Goal: Task Accomplishment & Management: Complete application form

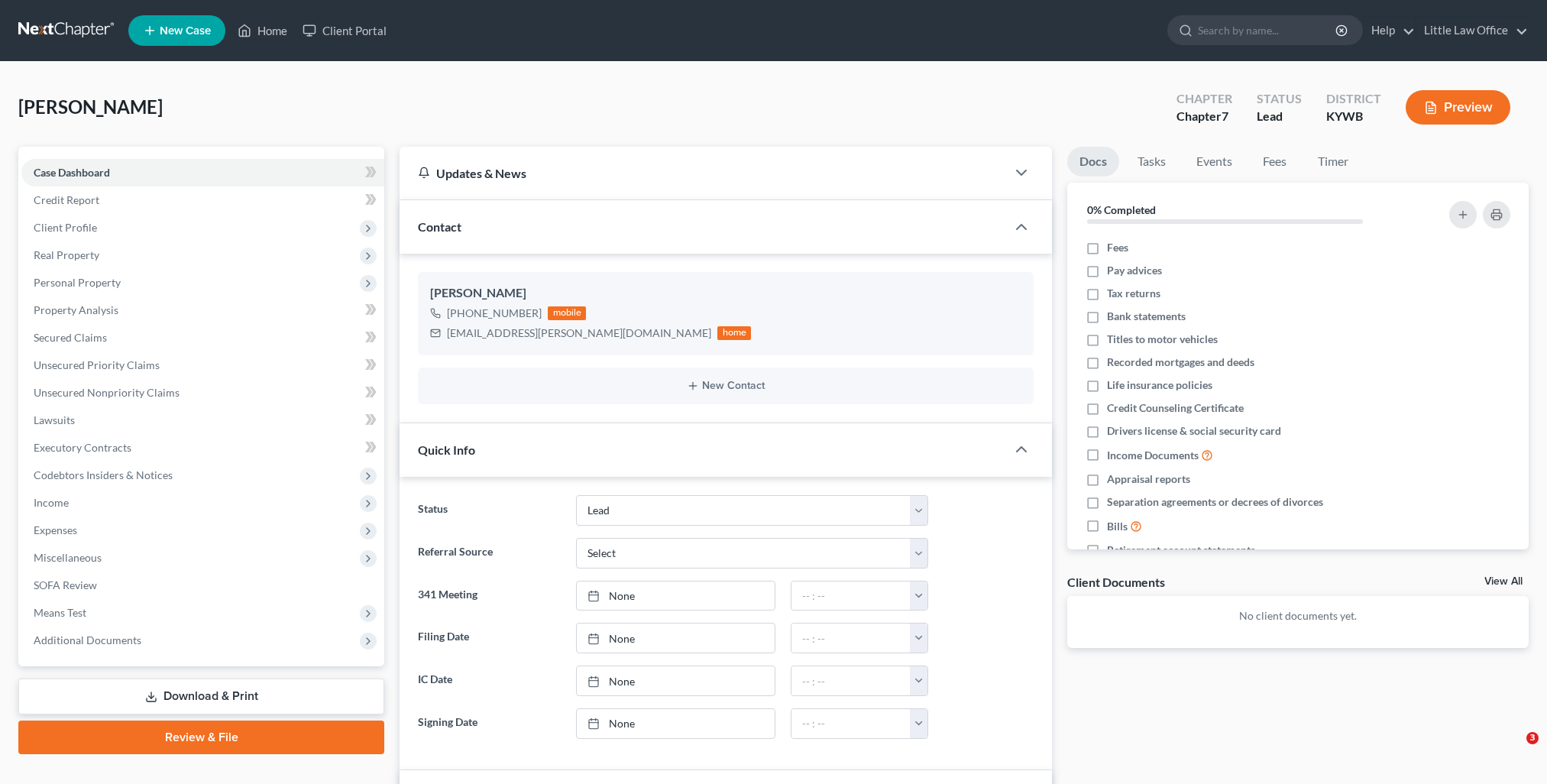
select select "10"
click at [276, 29] on link "Home" at bounding box center [262, 31] width 65 height 28
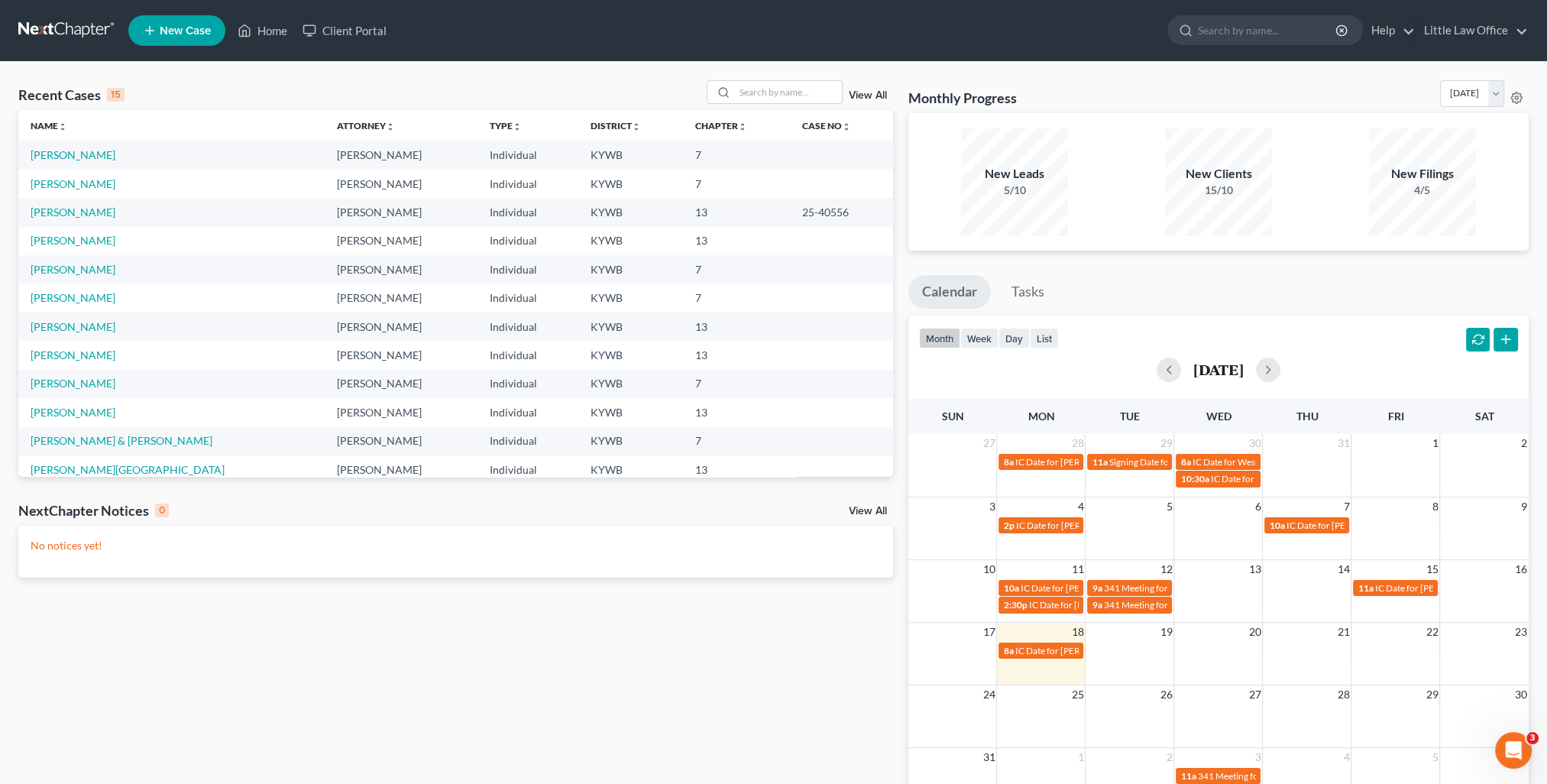
click at [878, 97] on link "View All" at bounding box center [868, 95] width 39 height 11
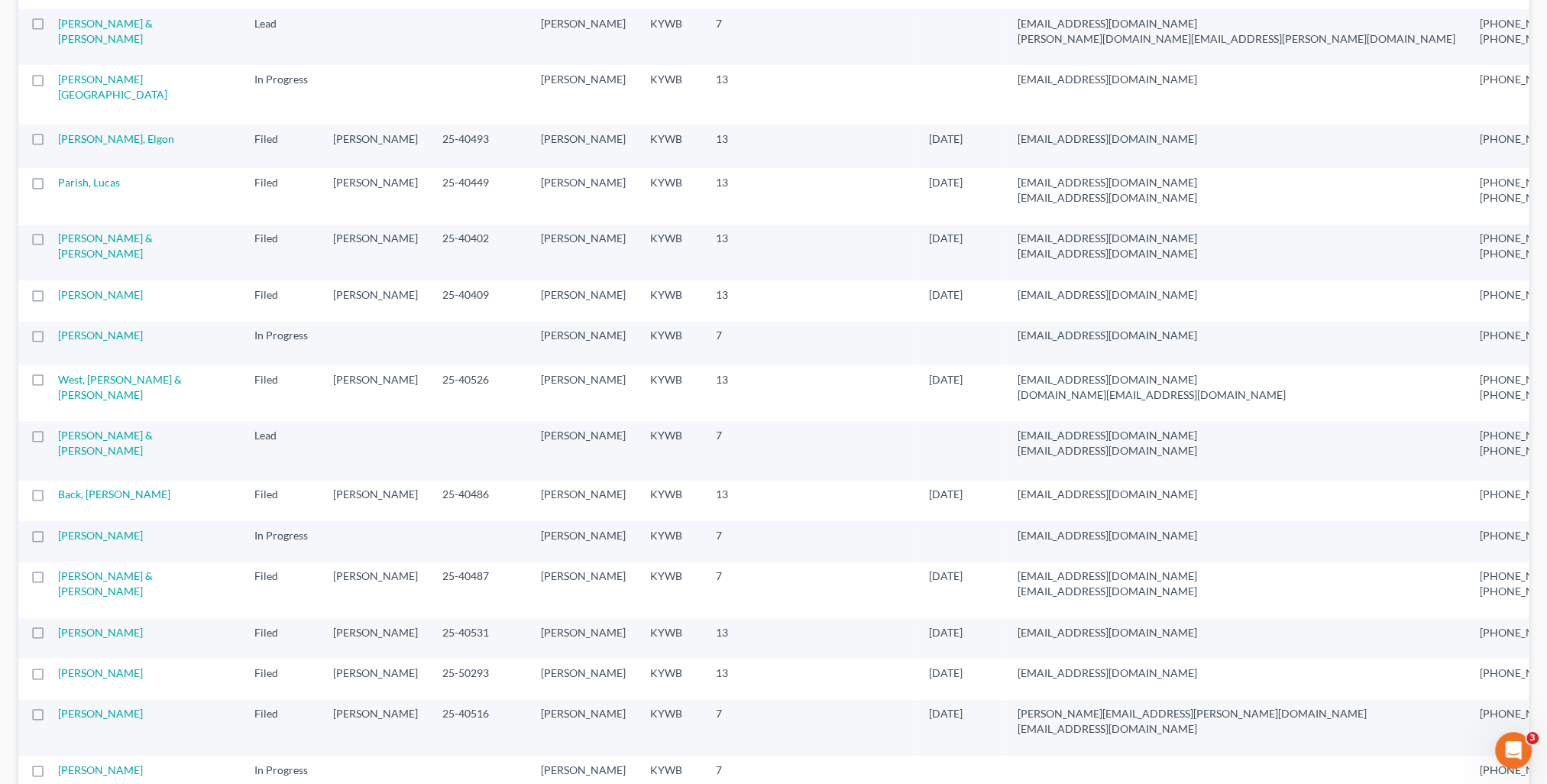
scroll to position [687, 0]
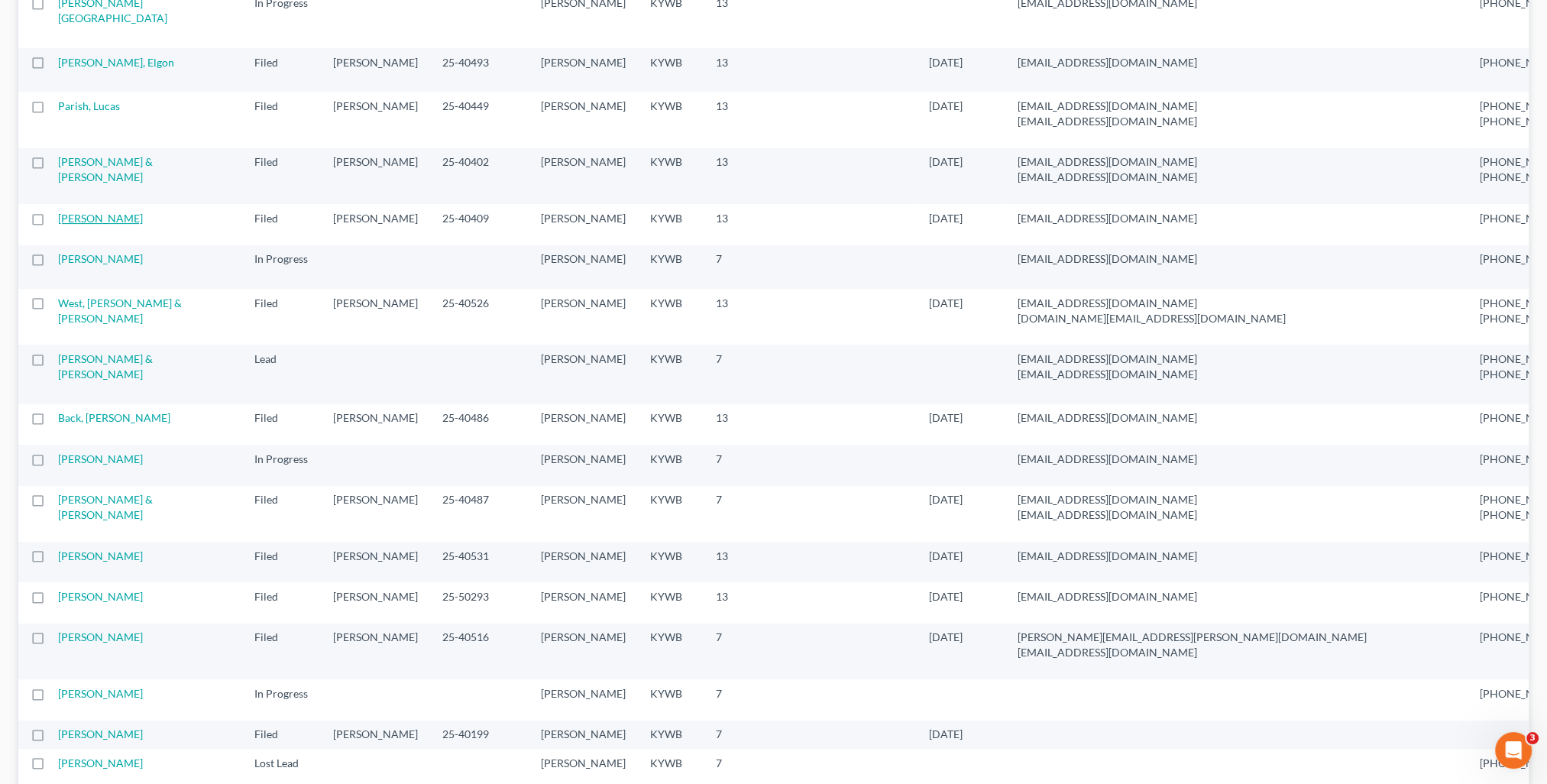
click at [79, 224] on link "[PERSON_NAME]" at bounding box center [101, 218] width 85 height 13
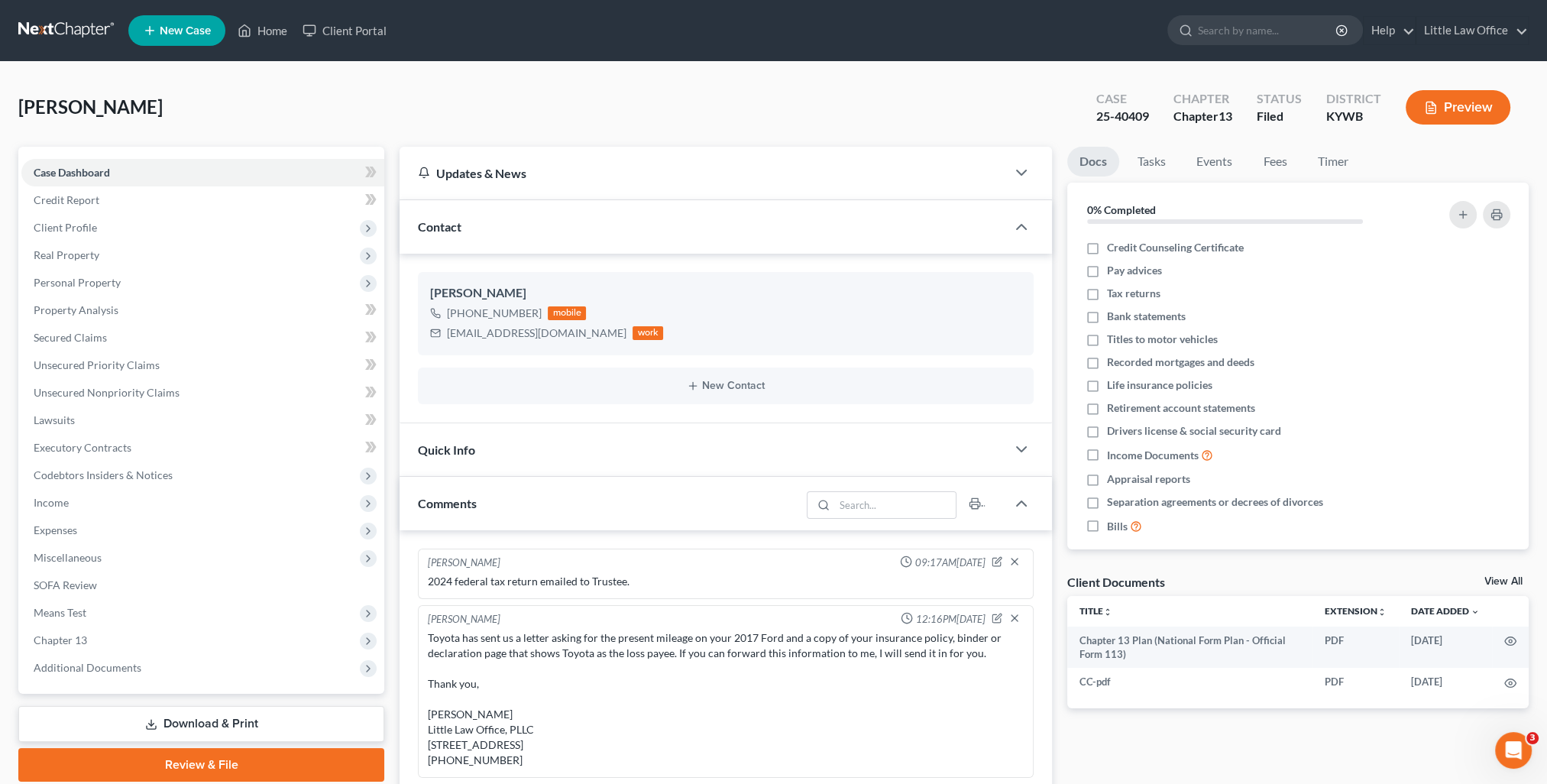
scroll to position [1014, 0]
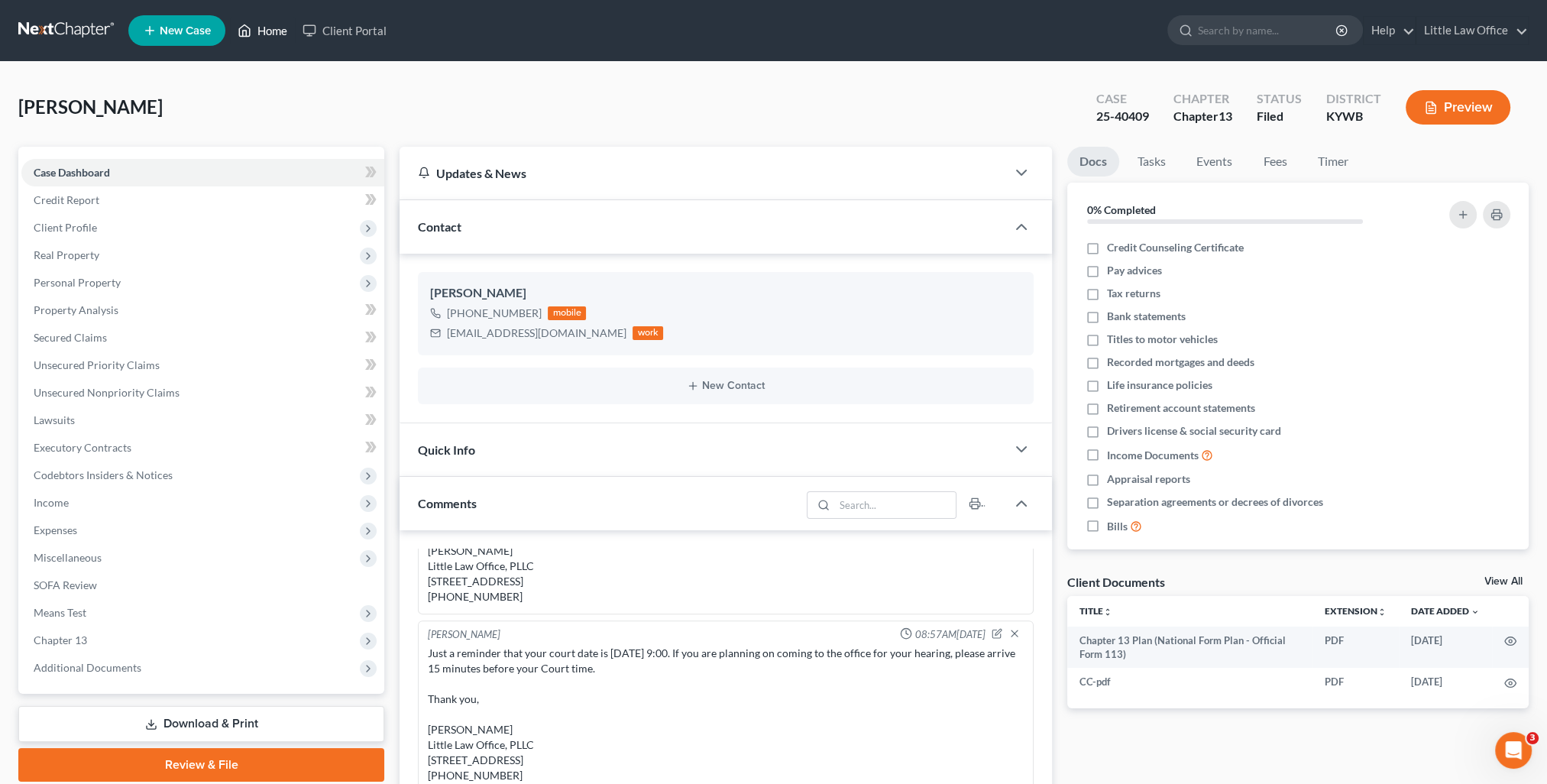
click at [261, 34] on link "Home" at bounding box center [262, 31] width 65 height 28
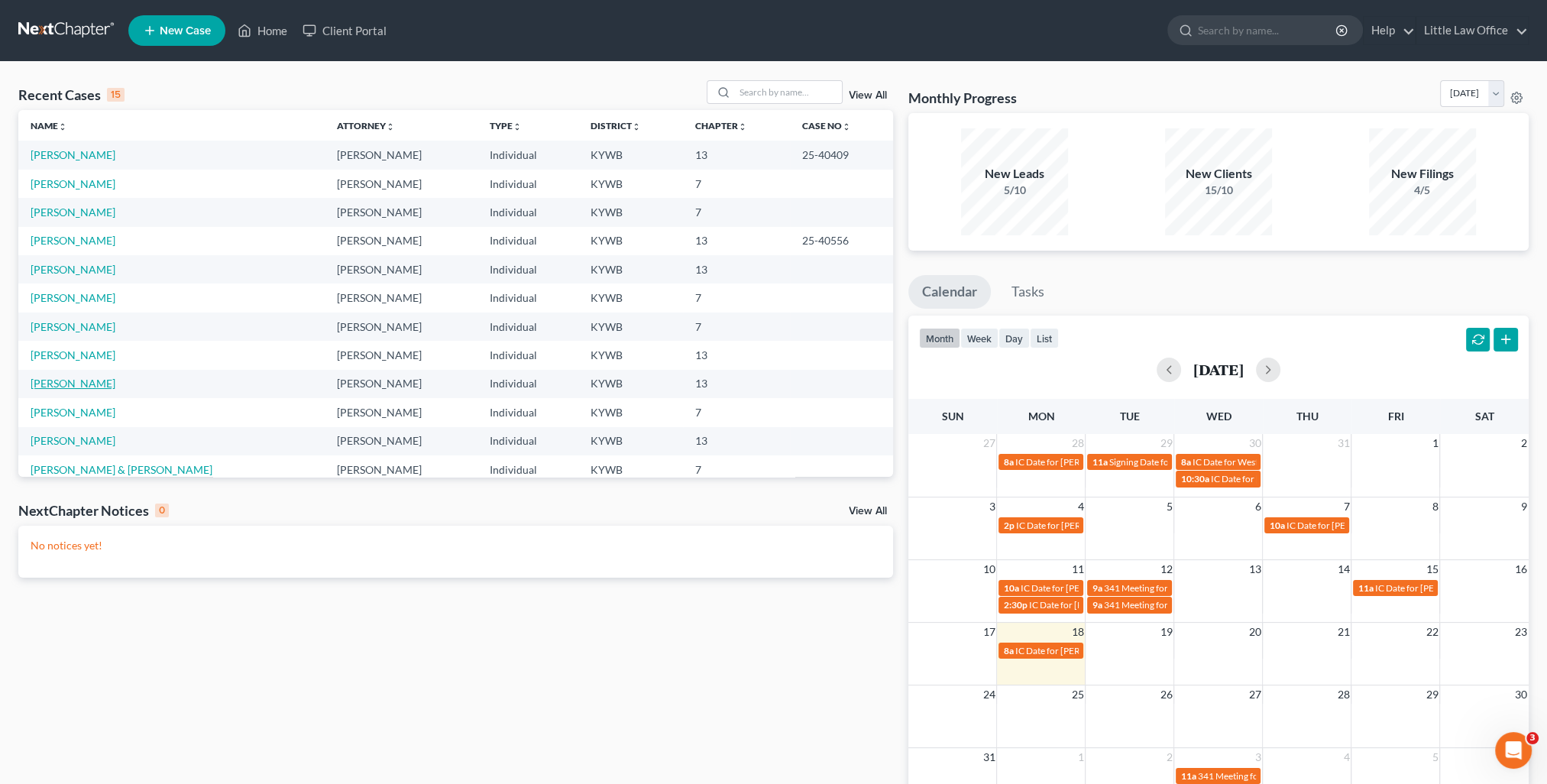
click at [61, 382] on link "[PERSON_NAME]" at bounding box center [73, 383] width 85 height 13
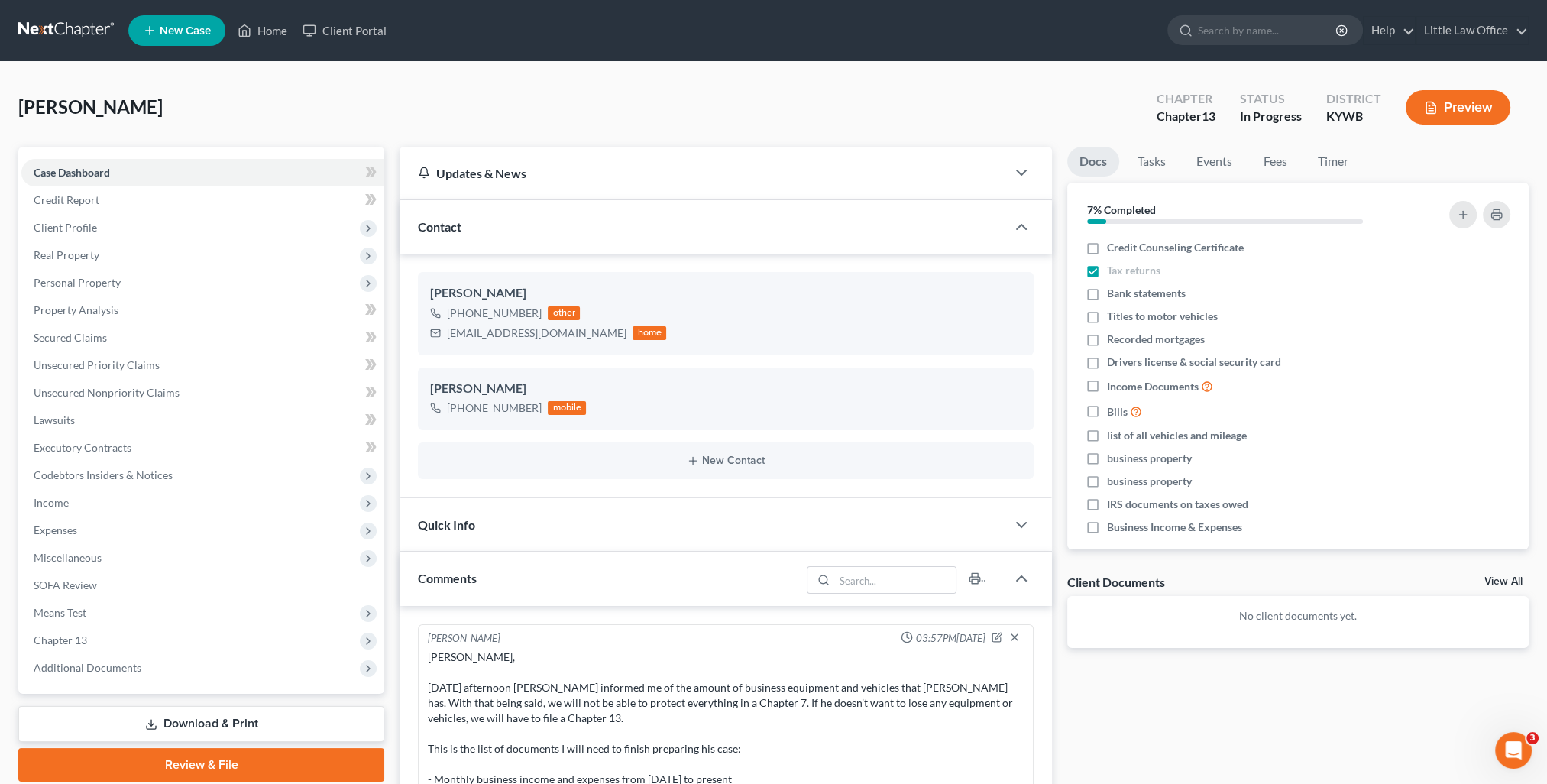
scroll to position [187, 0]
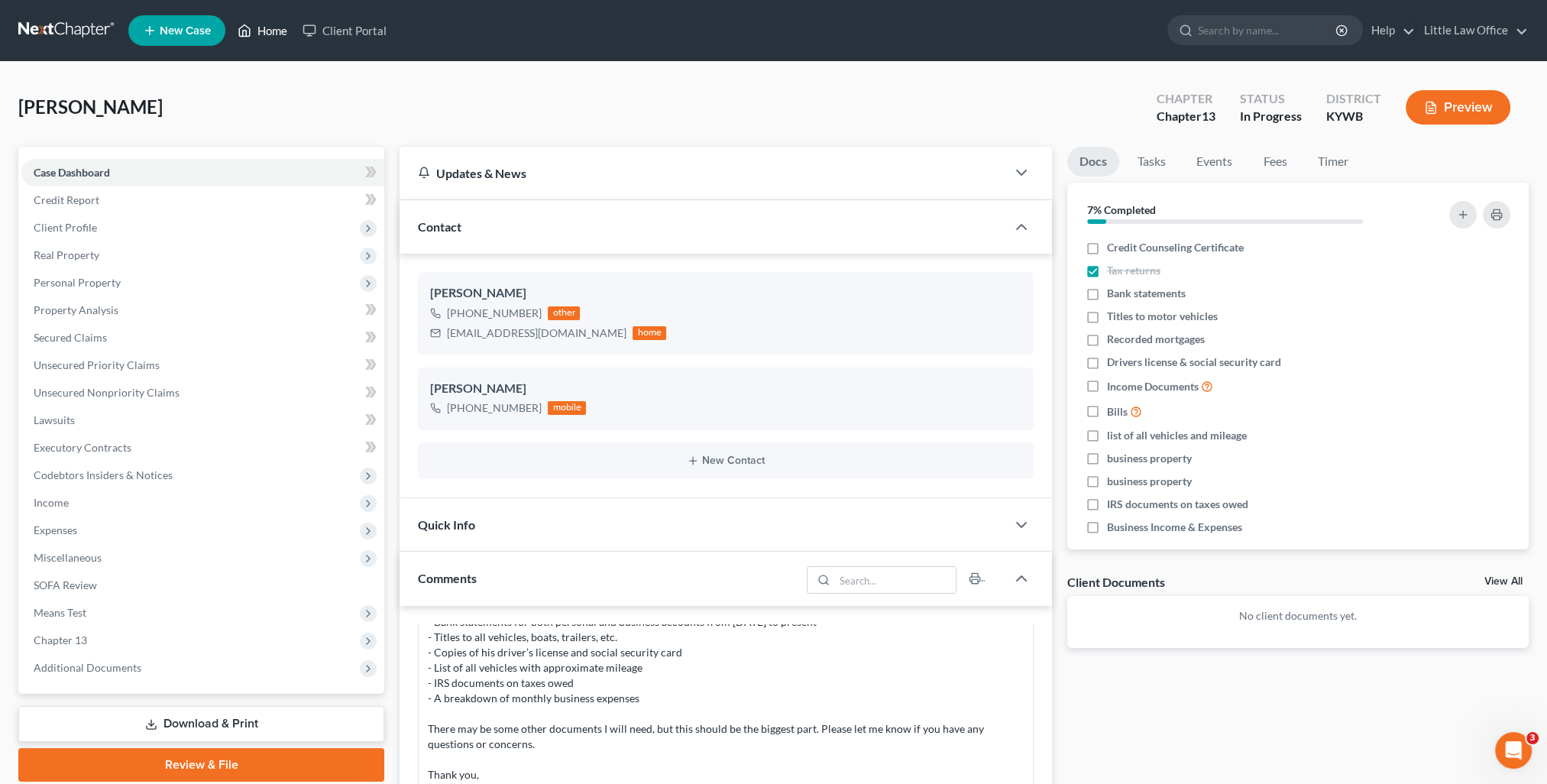
click at [289, 29] on link "Home" at bounding box center [262, 31] width 65 height 28
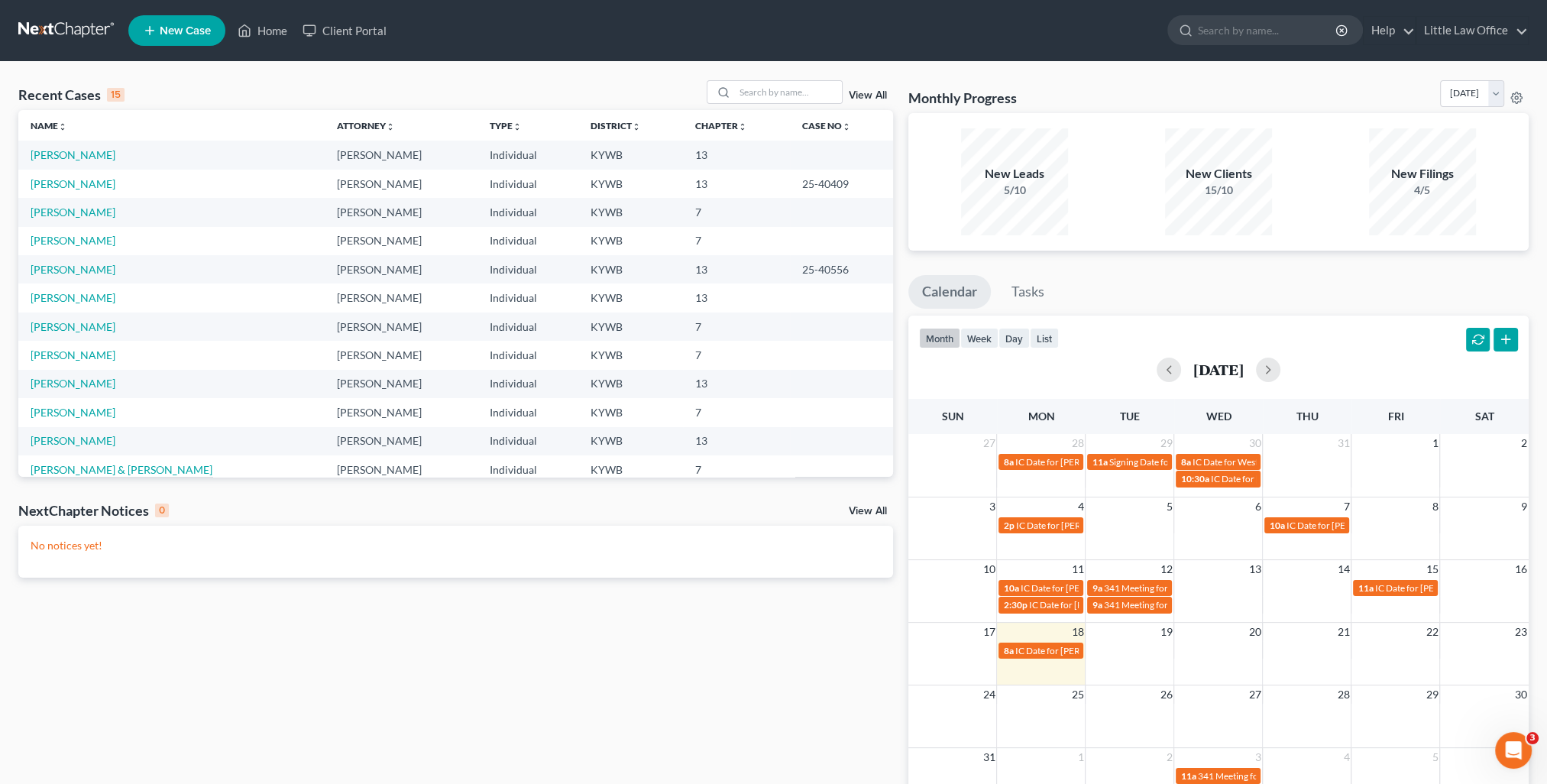
click at [84, 261] on td "[PERSON_NAME]" at bounding box center [171, 269] width 306 height 29
click at [85, 265] on link "[PERSON_NAME]" at bounding box center [73, 270] width 85 height 13
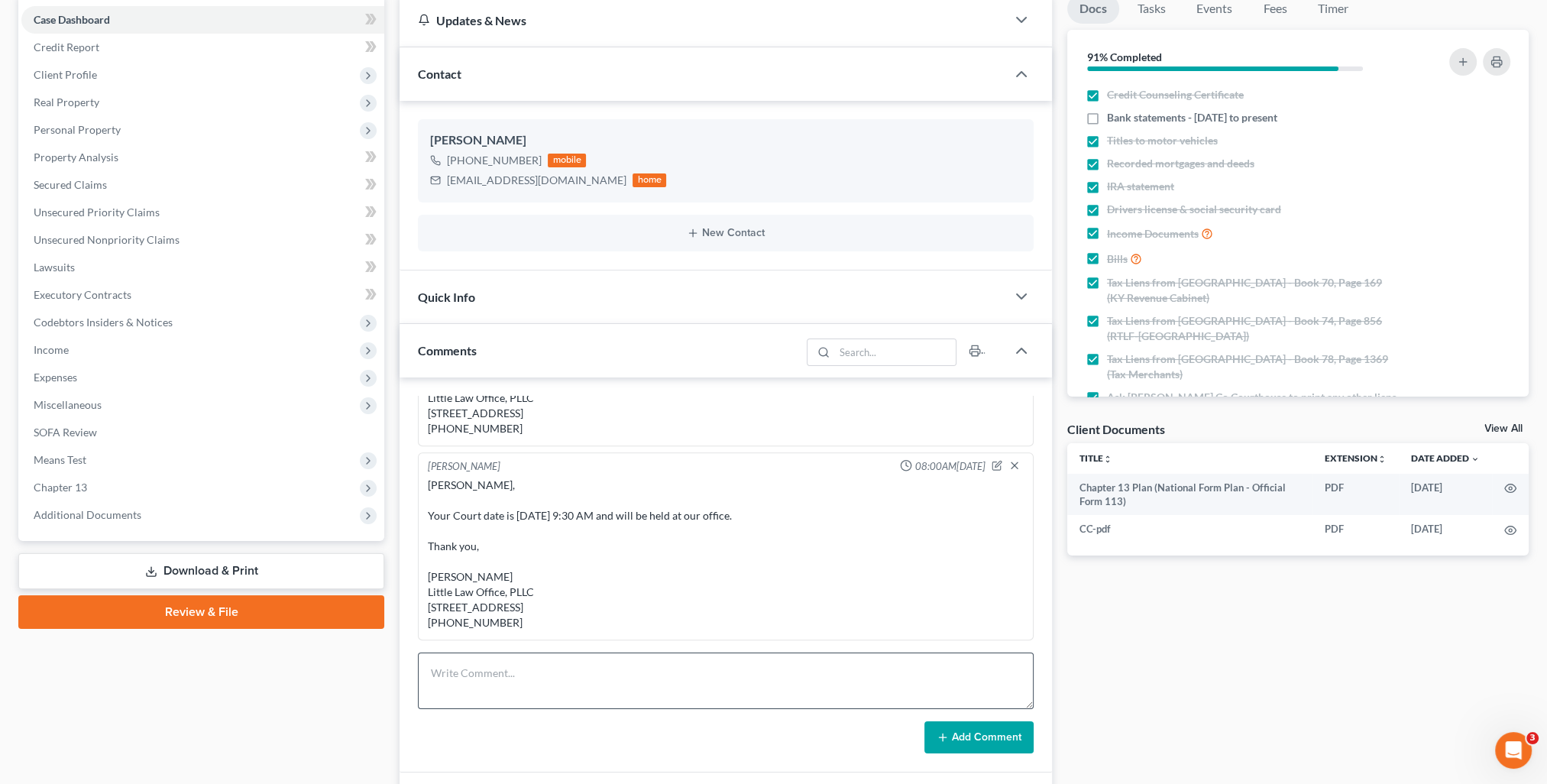
scroll to position [229, 0]
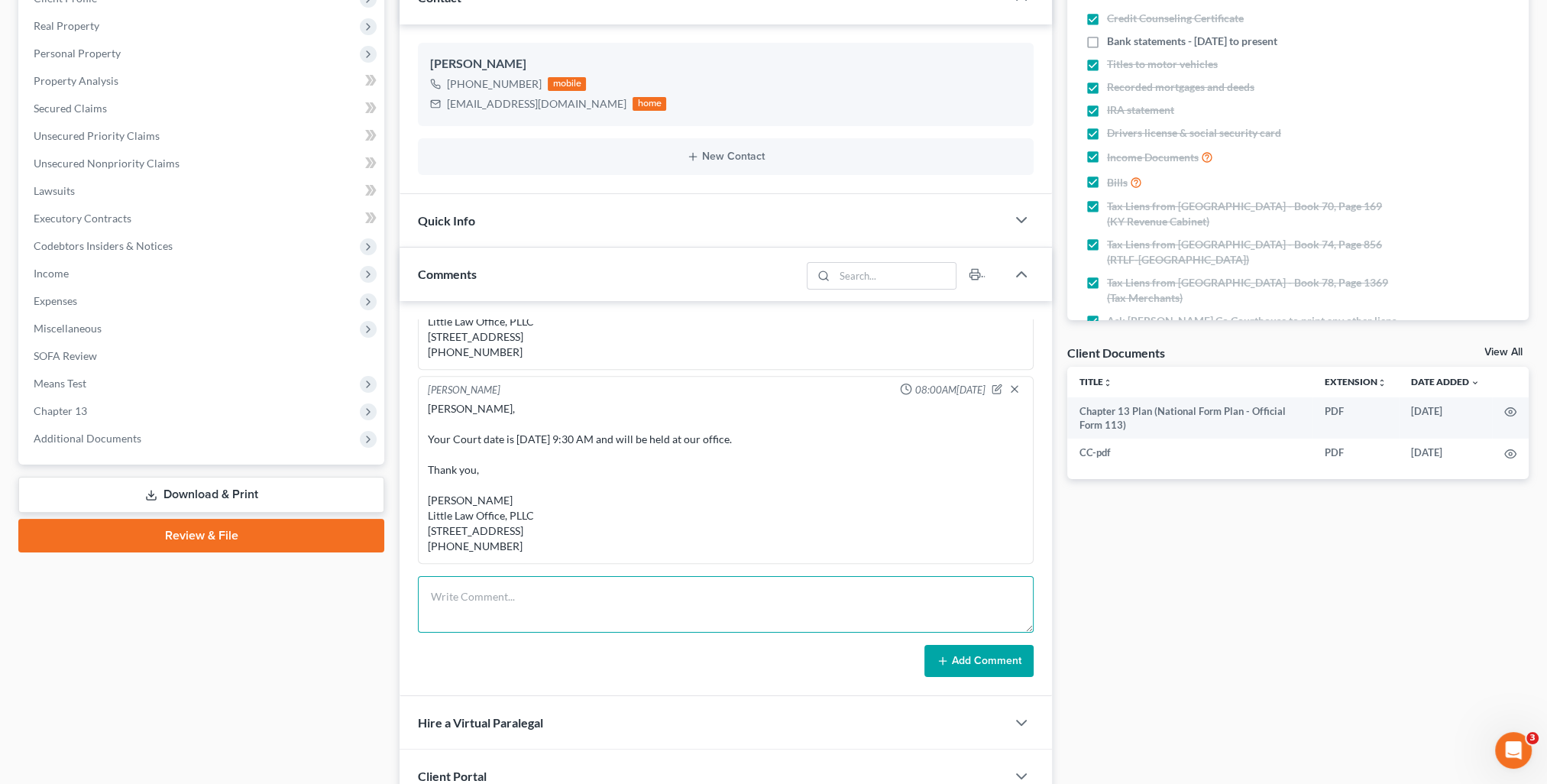
click at [550, 592] on textarea at bounding box center [726, 604] width 616 height 57
click at [442, 231] on div "Quick Info" at bounding box center [703, 220] width 606 height 52
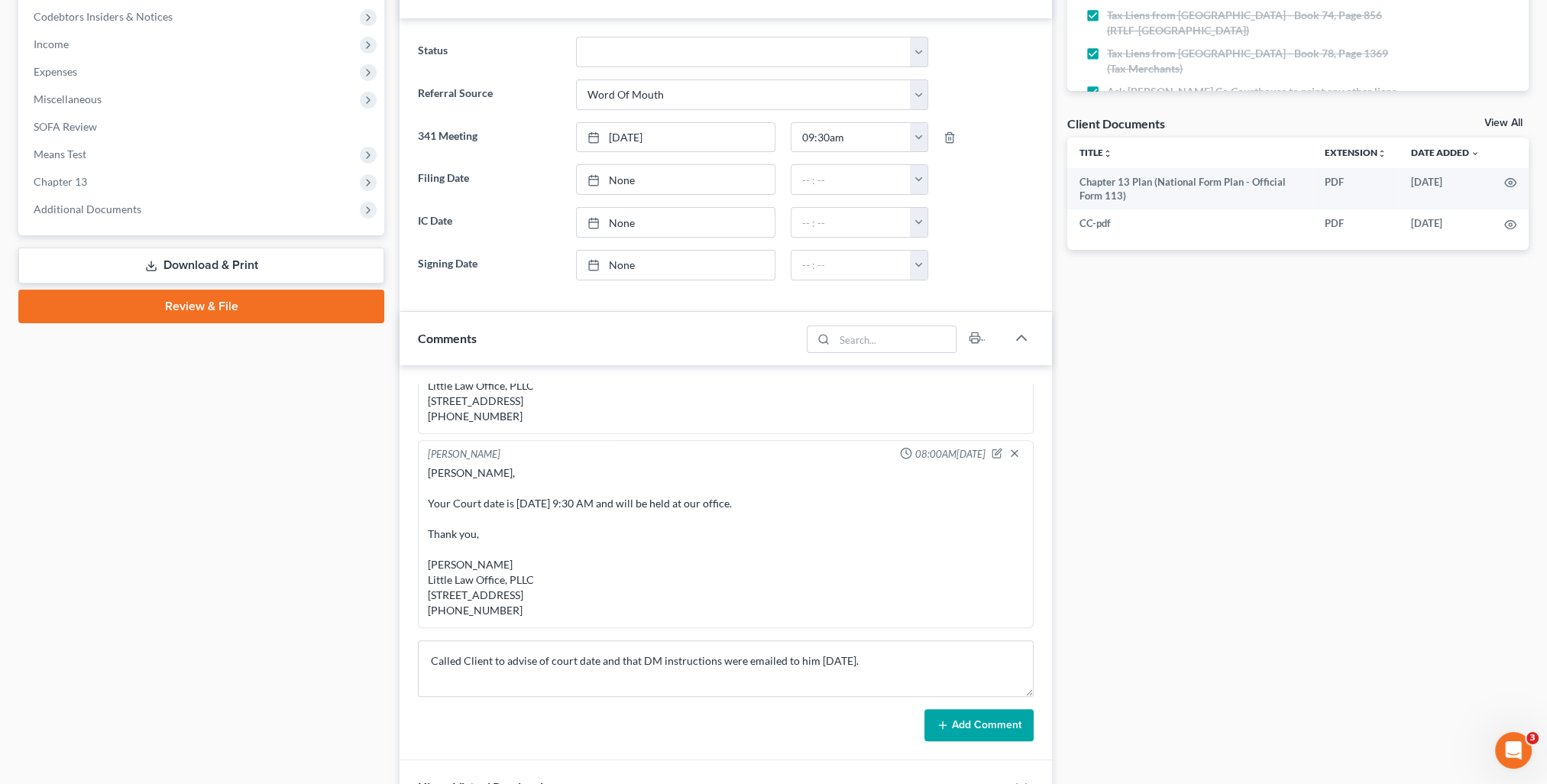
scroll to position [535, 0]
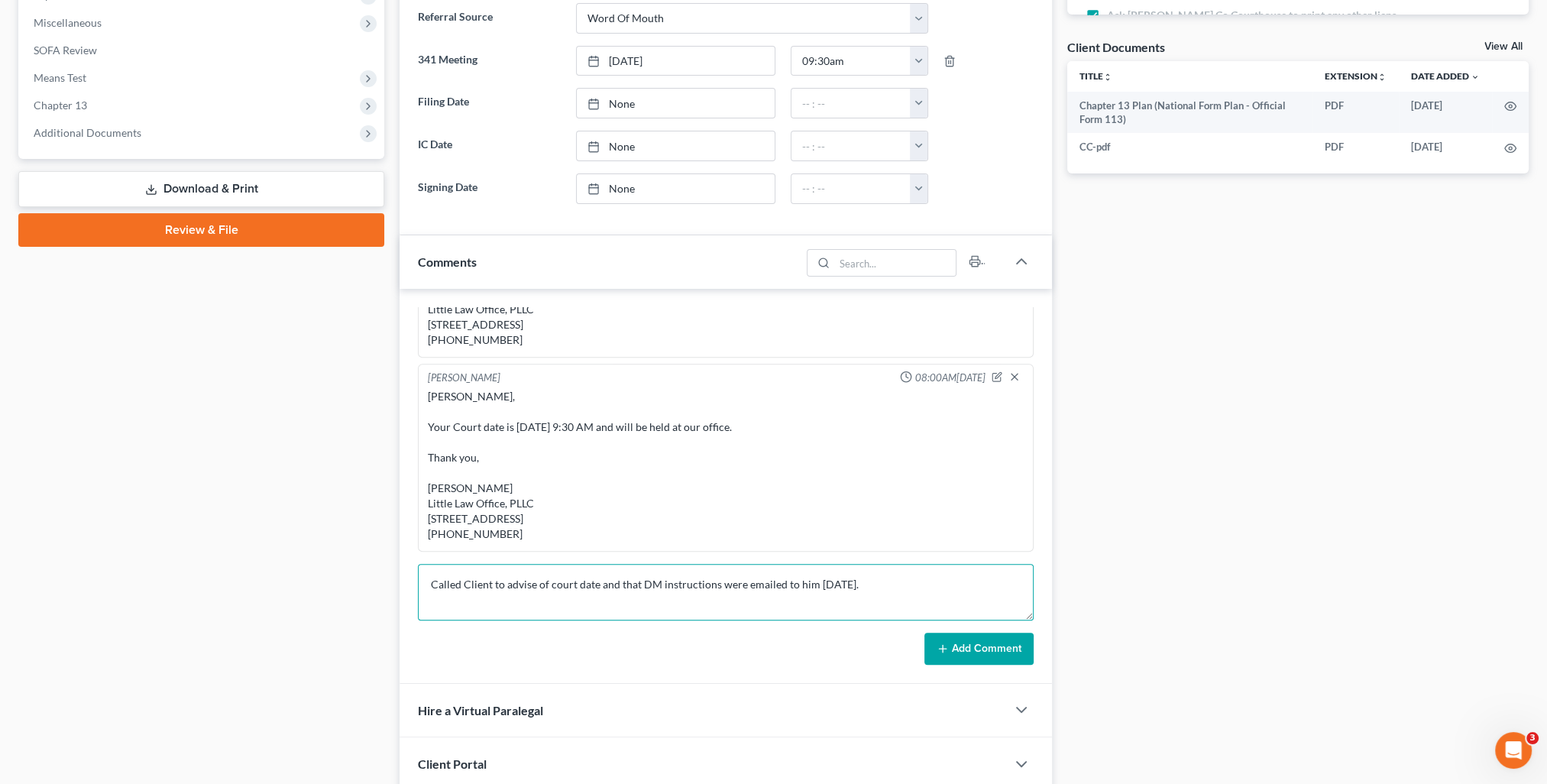
click at [904, 585] on textarea "Called Client to advise of court date and that DM instructions were emailed to …" at bounding box center [726, 591] width 616 height 57
type textarea "Called Client to advise of court date and that DM instructions were emailed to …"
click at [957, 646] on button "Add Comment" at bounding box center [978, 648] width 109 height 32
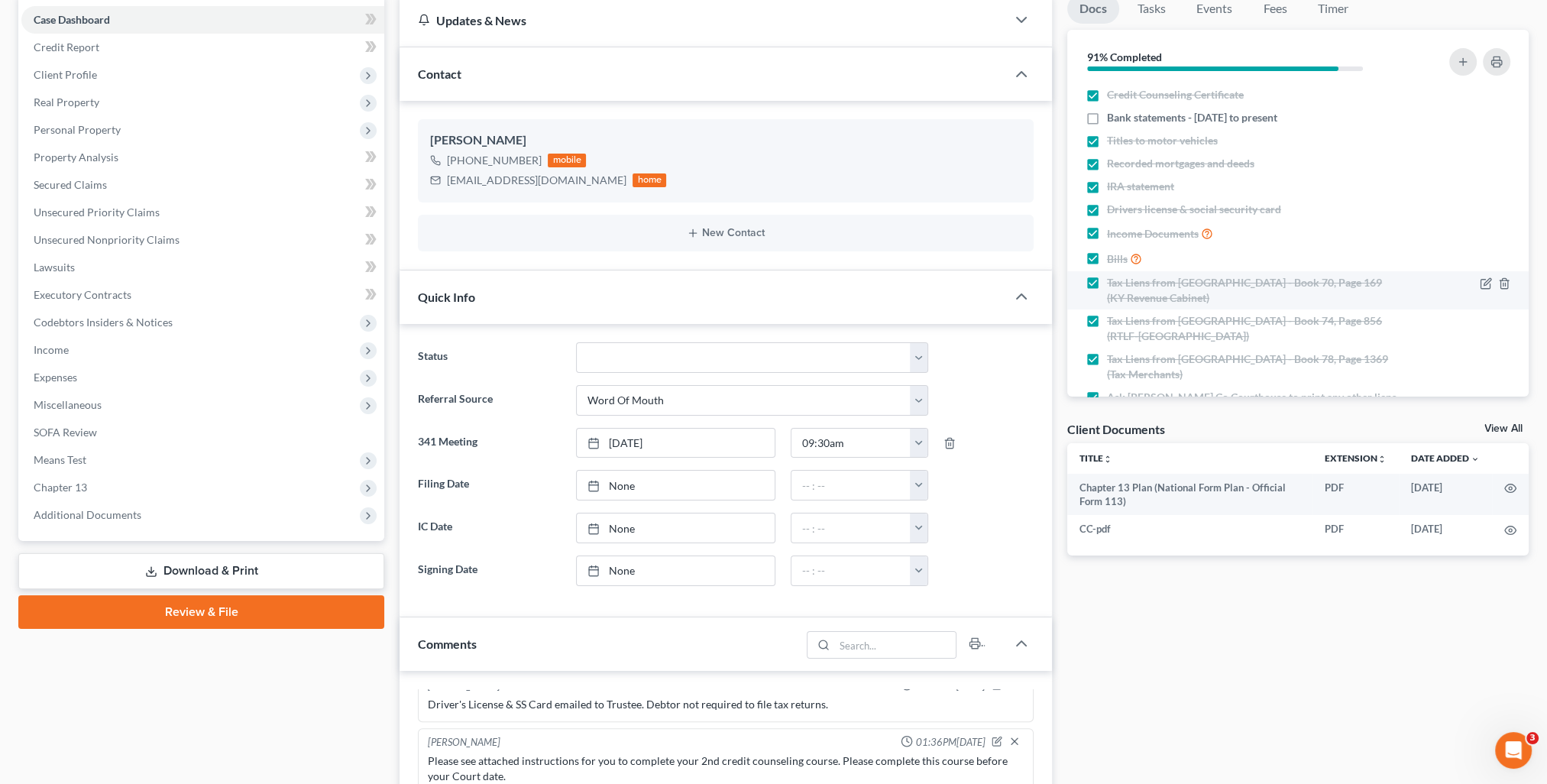
scroll to position [0, 0]
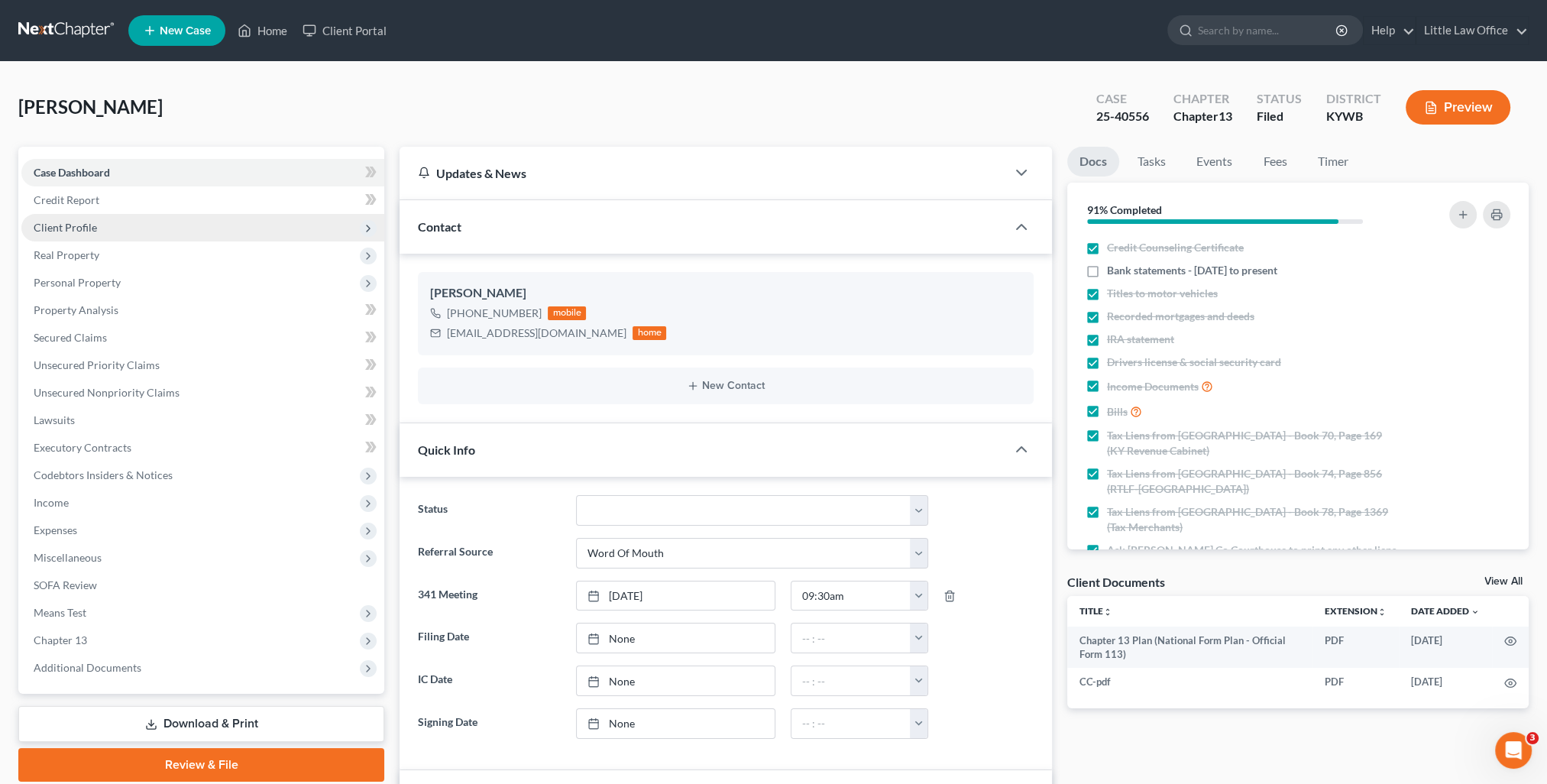
click at [102, 229] on span "Client Profile" at bounding box center [202, 228] width 363 height 28
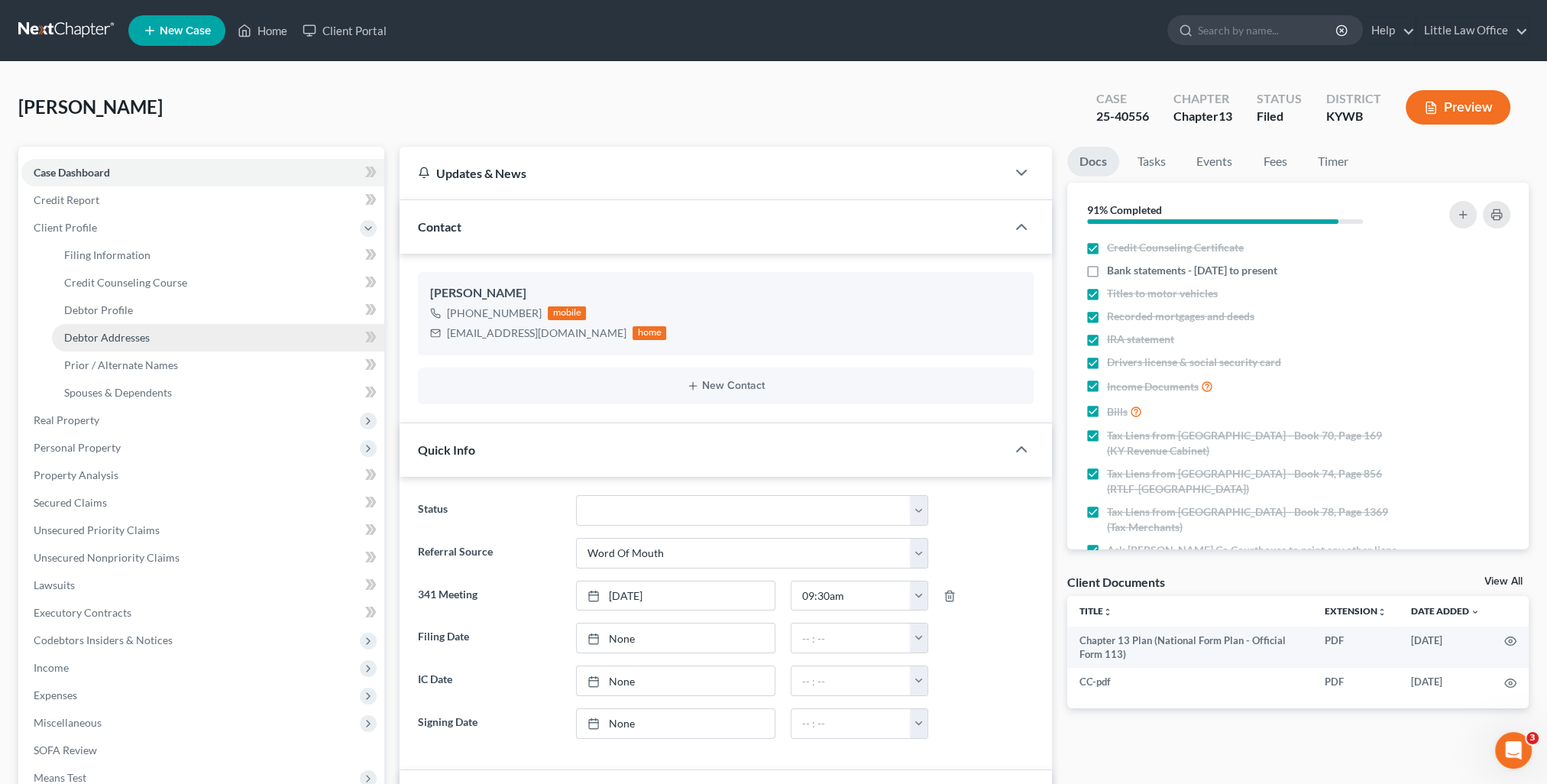
click at [138, 348] on link "Debtor Addresses" at bounding box center [218, 338] width 333 height 28
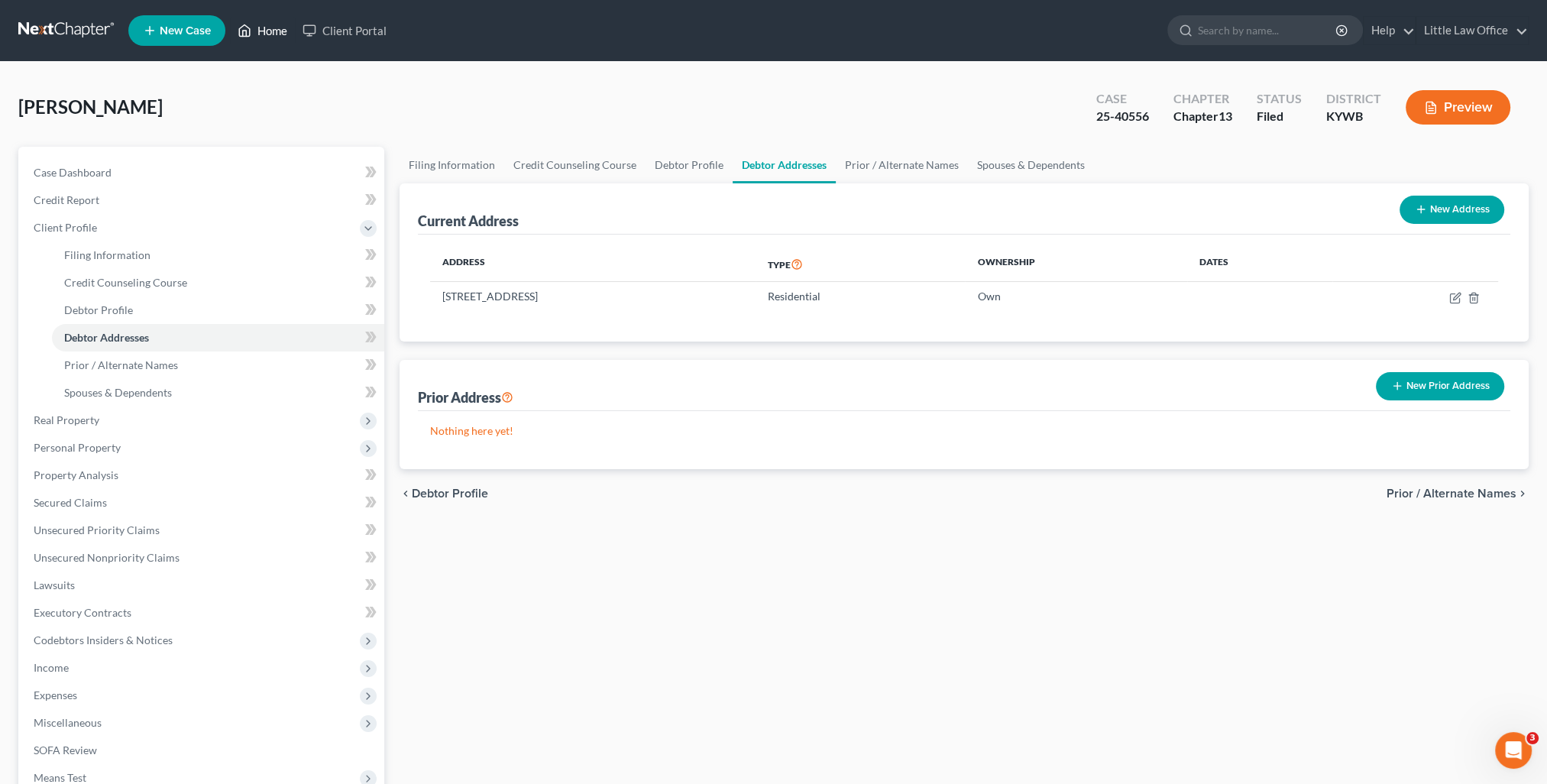
click at [282, 34] on link "Home" at bounding box center [262, 31] width 65 height 28
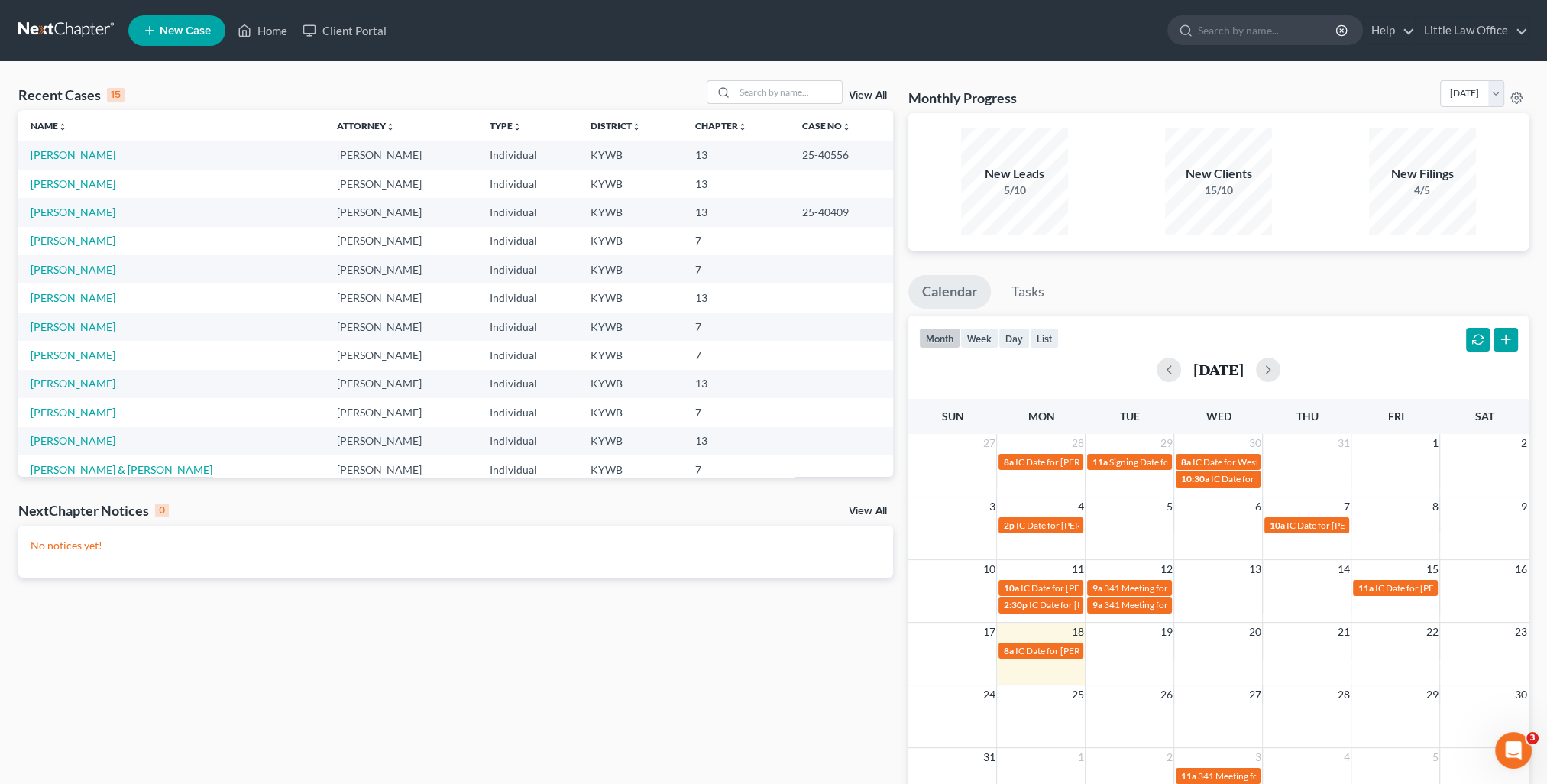
click at [857, 95] on link "View All" at bounding box center [868, 95] width 39 height 11
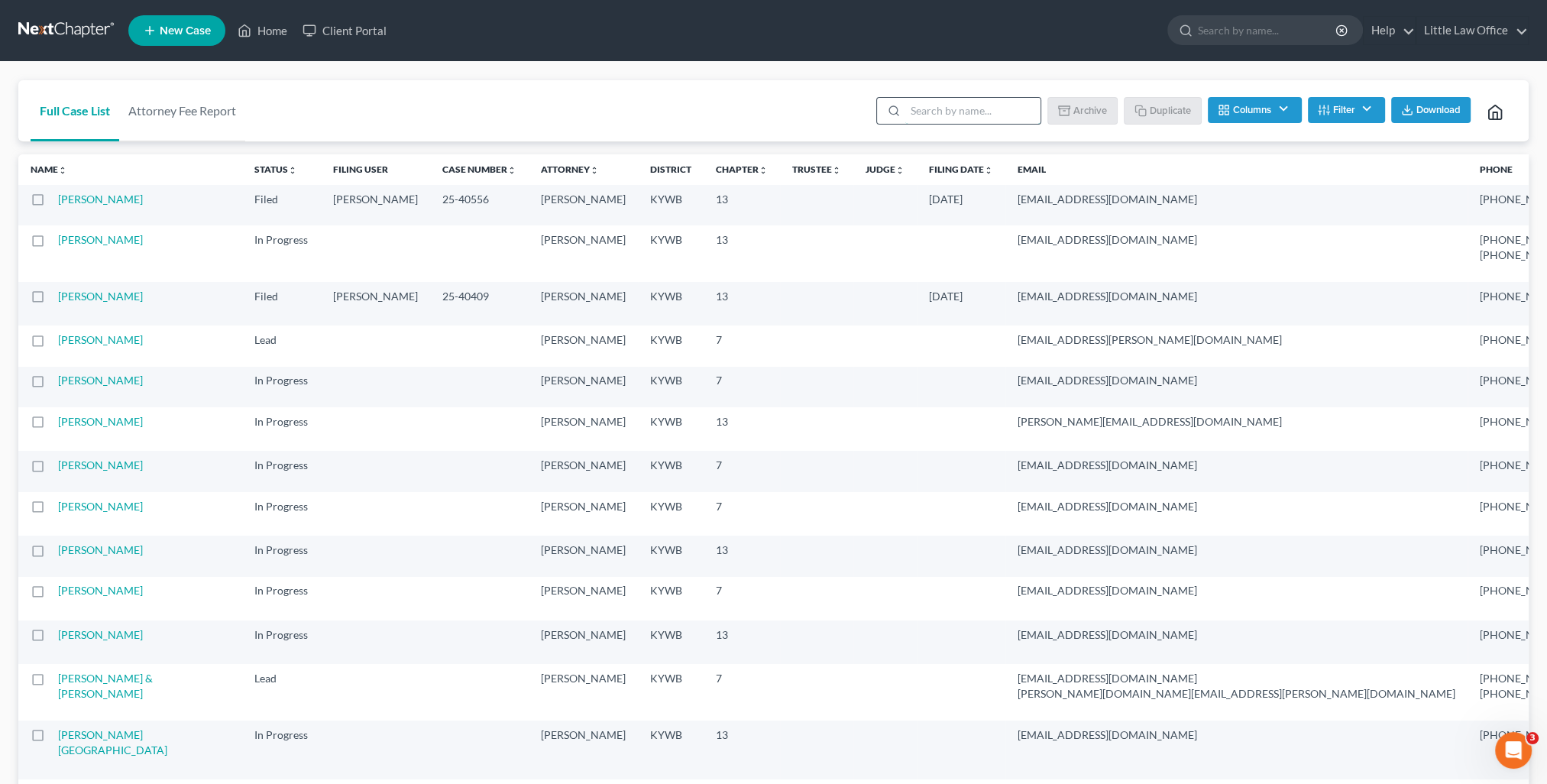
click at [1003, 102] on input "search" at bounding box center [973, 111] width 135 height 26
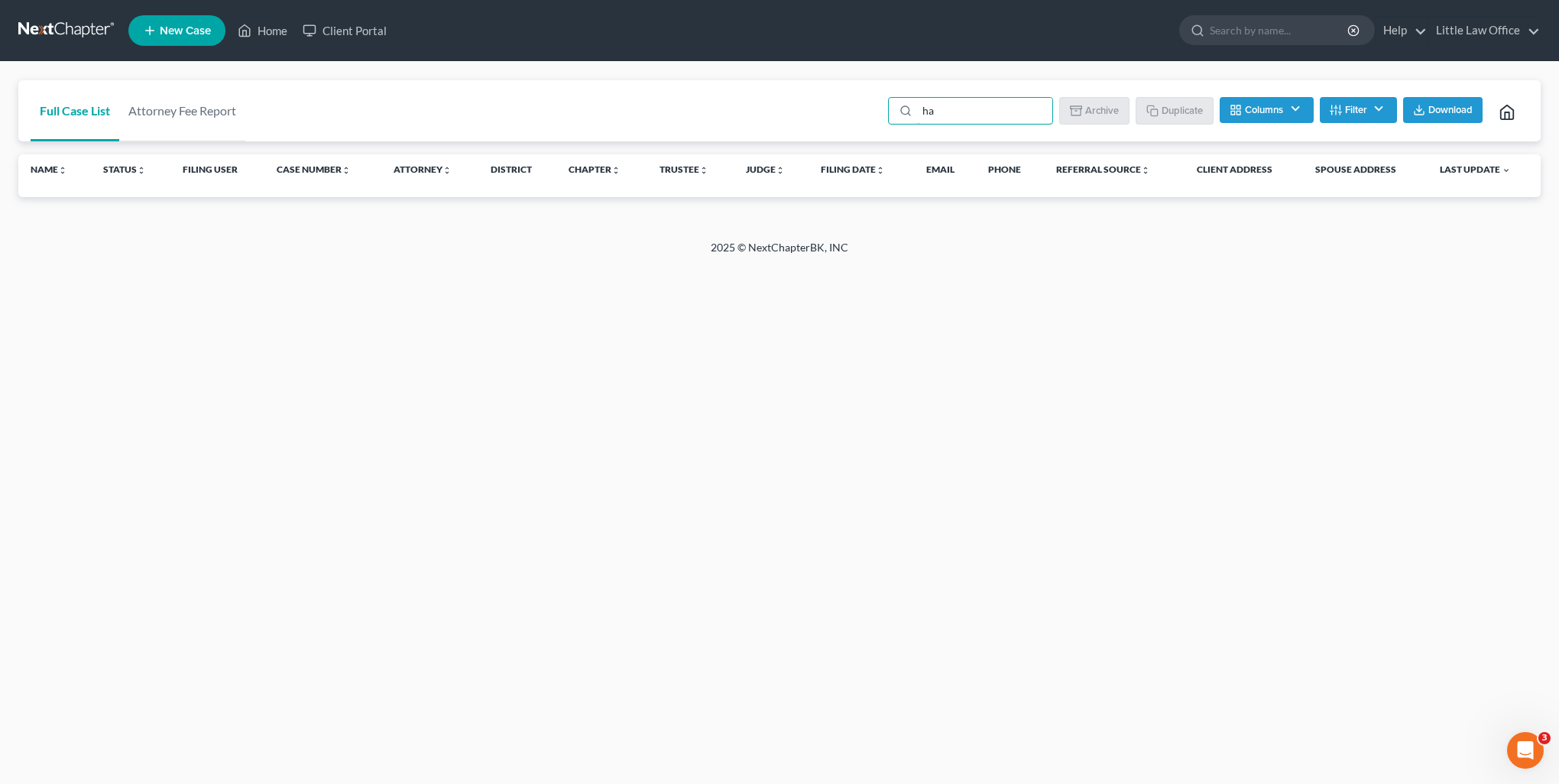
type input "h"
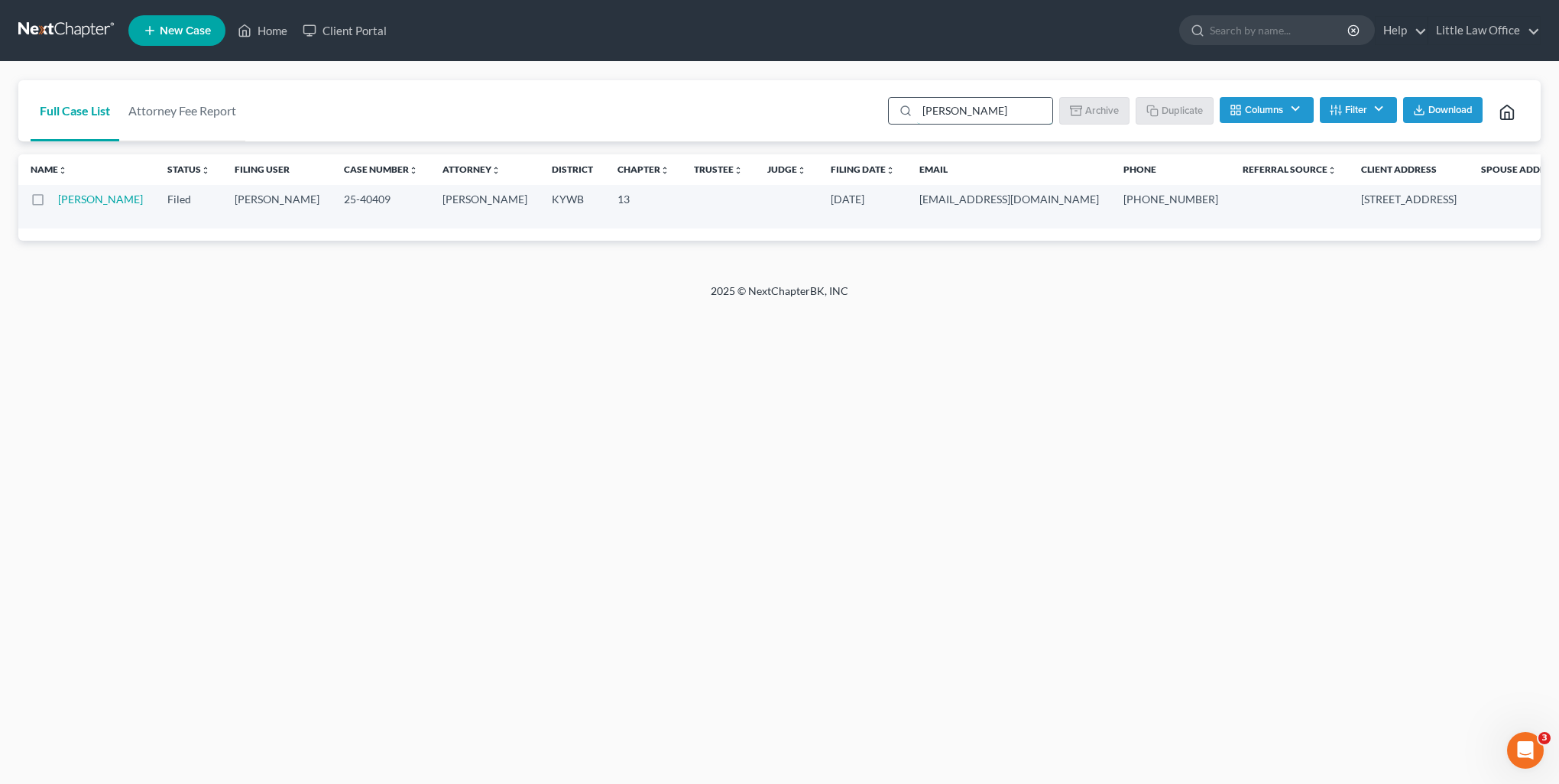
drag, startPoint x: 945, startPoint y: 105, endPoint x: 918, endPoint y: 107, distance: 27.1
click at [918, 107] on input "[PERSON_NAME]" at bounding box center [984, 111] width 135 height 26
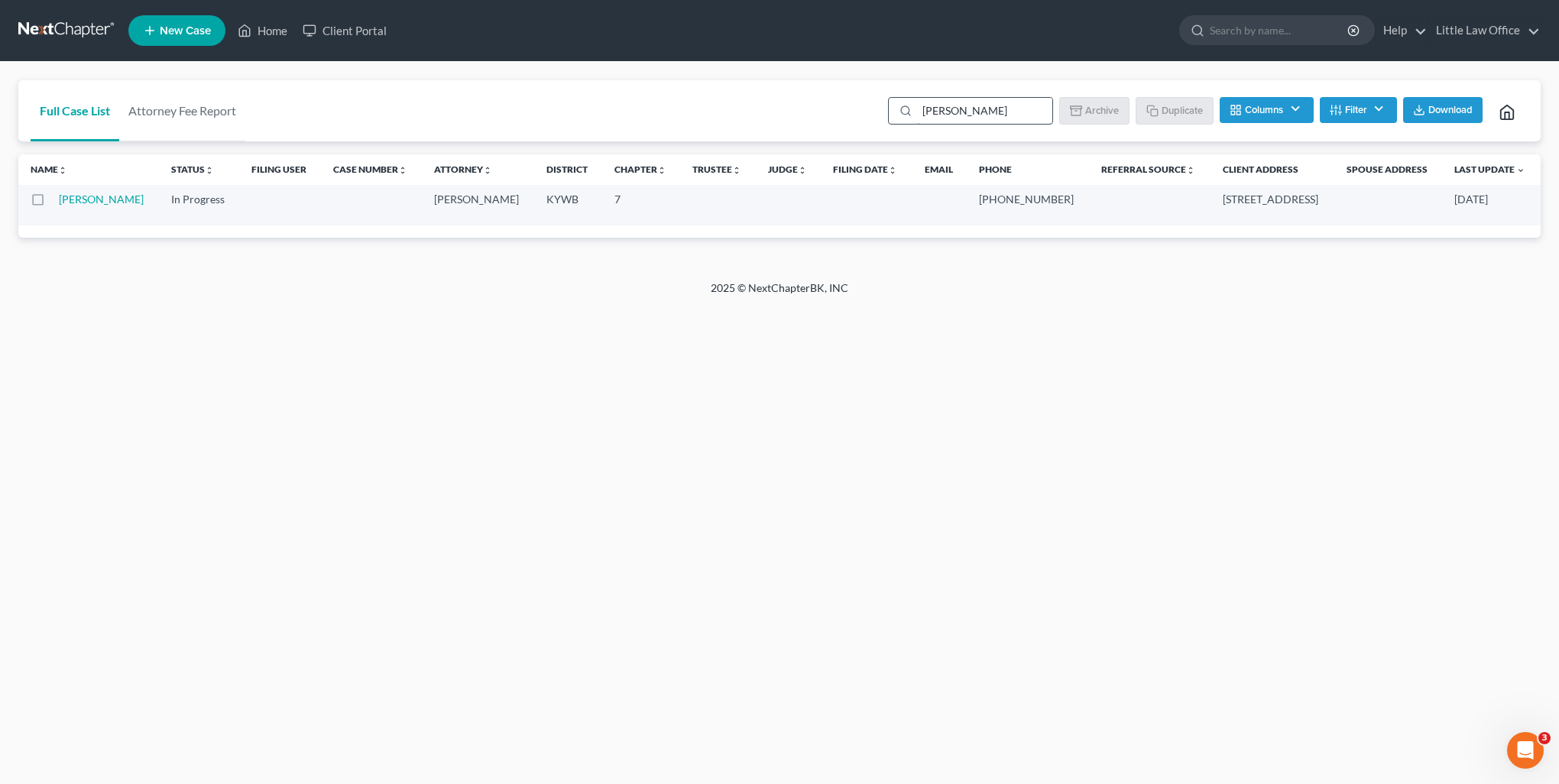
click at [925, 106] on input "[PERSON_NAME]" at bounding box center [984, 111] width 135 height 26
type input "[PERSON_NAME]"
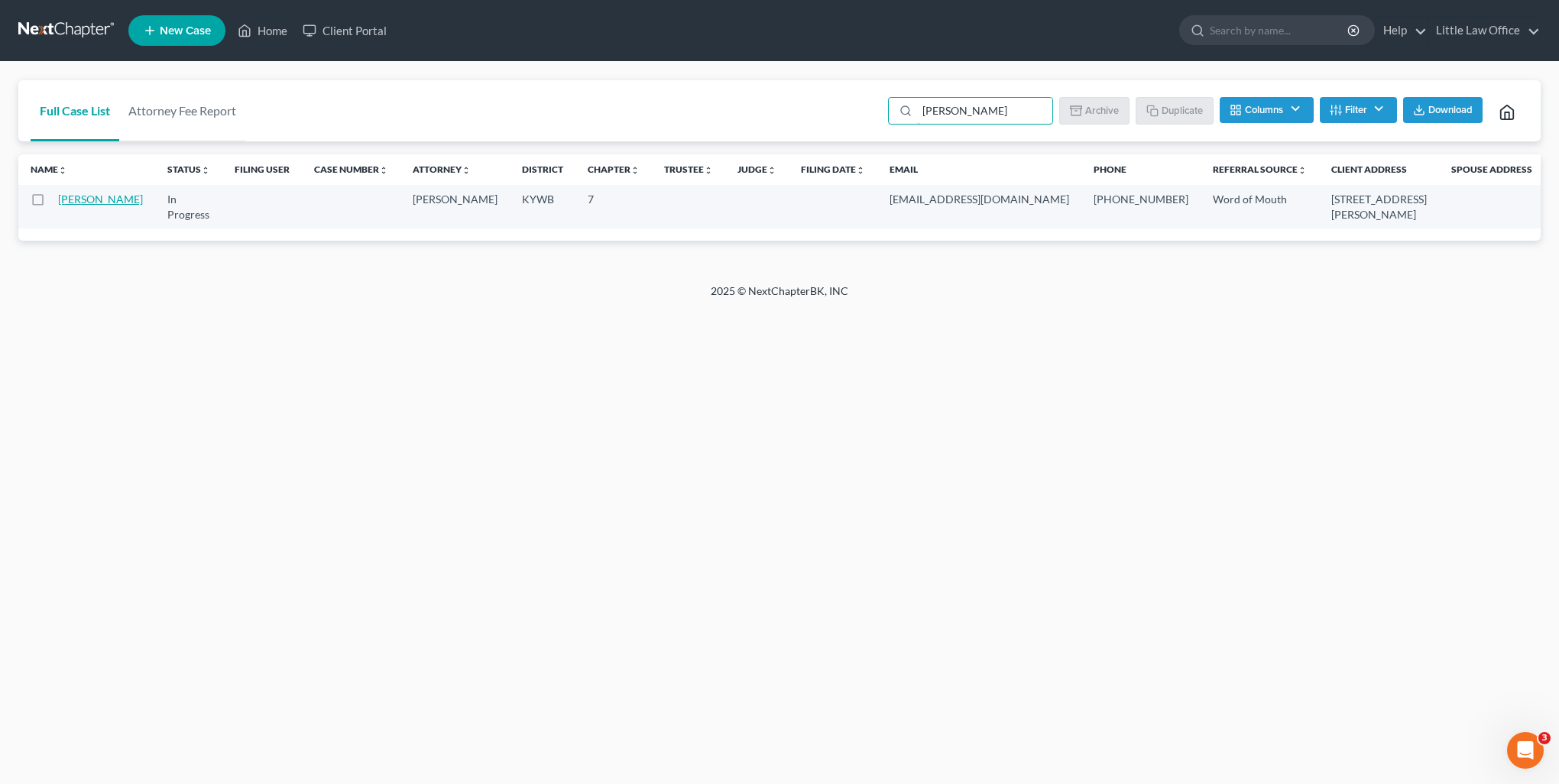
click at [63, 206] on link "[PERSON_NAME]" at bounding box center [101, 199] width 85 height 13
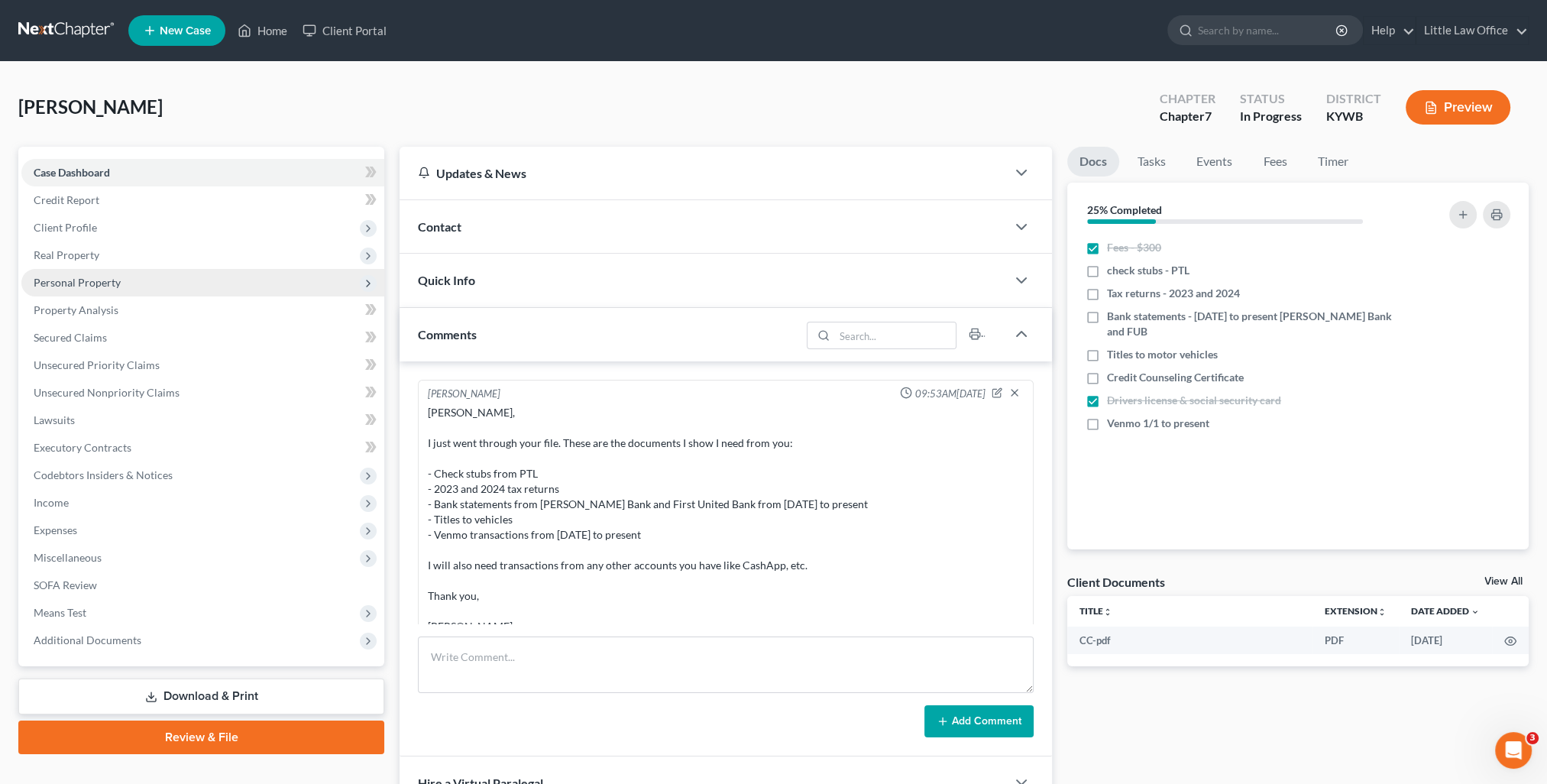
scroll to position [80, 0]
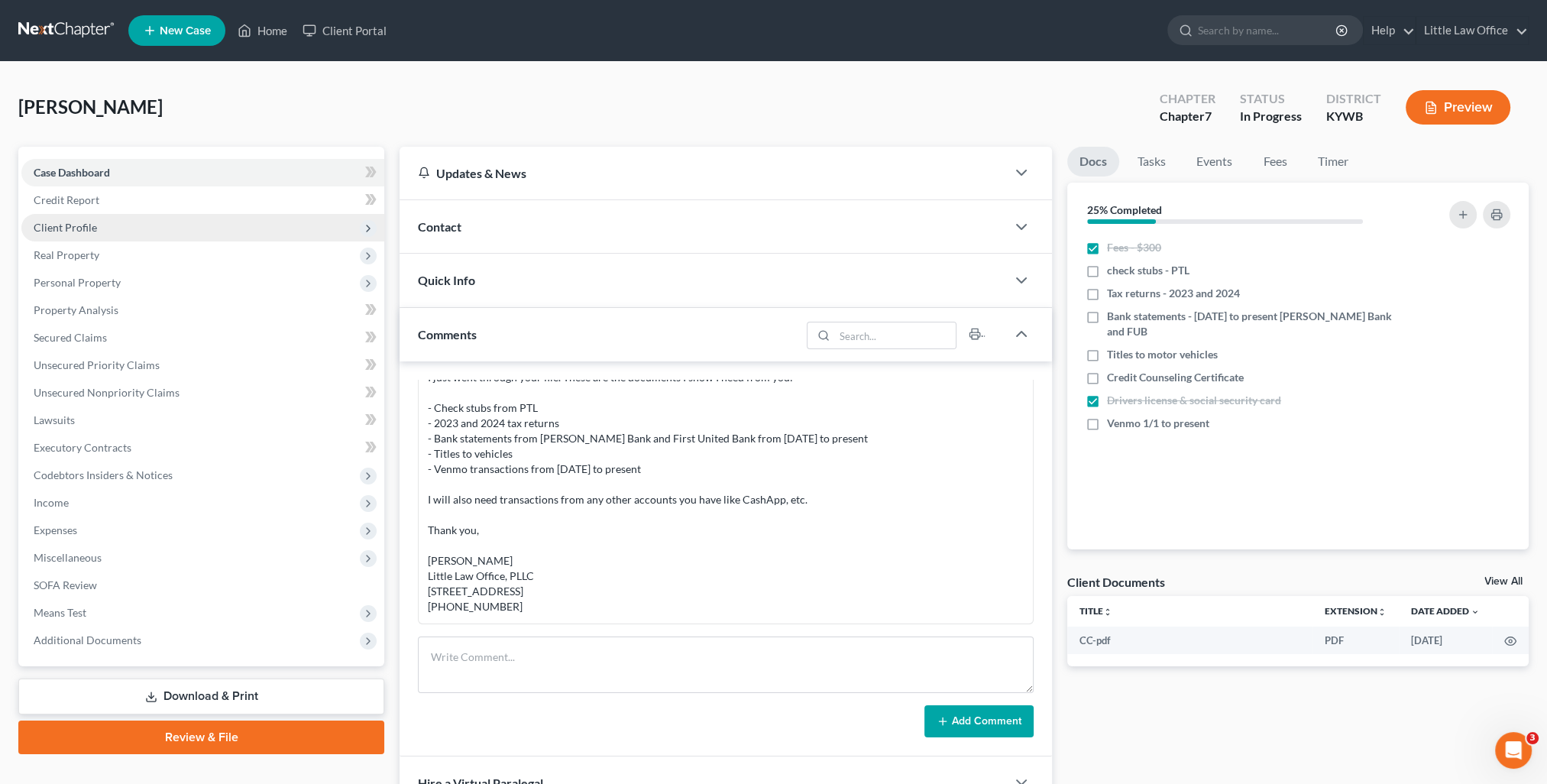
click at [65, 229] on span "Client Profile" at bounding box center [65, 228] width 63 height 13
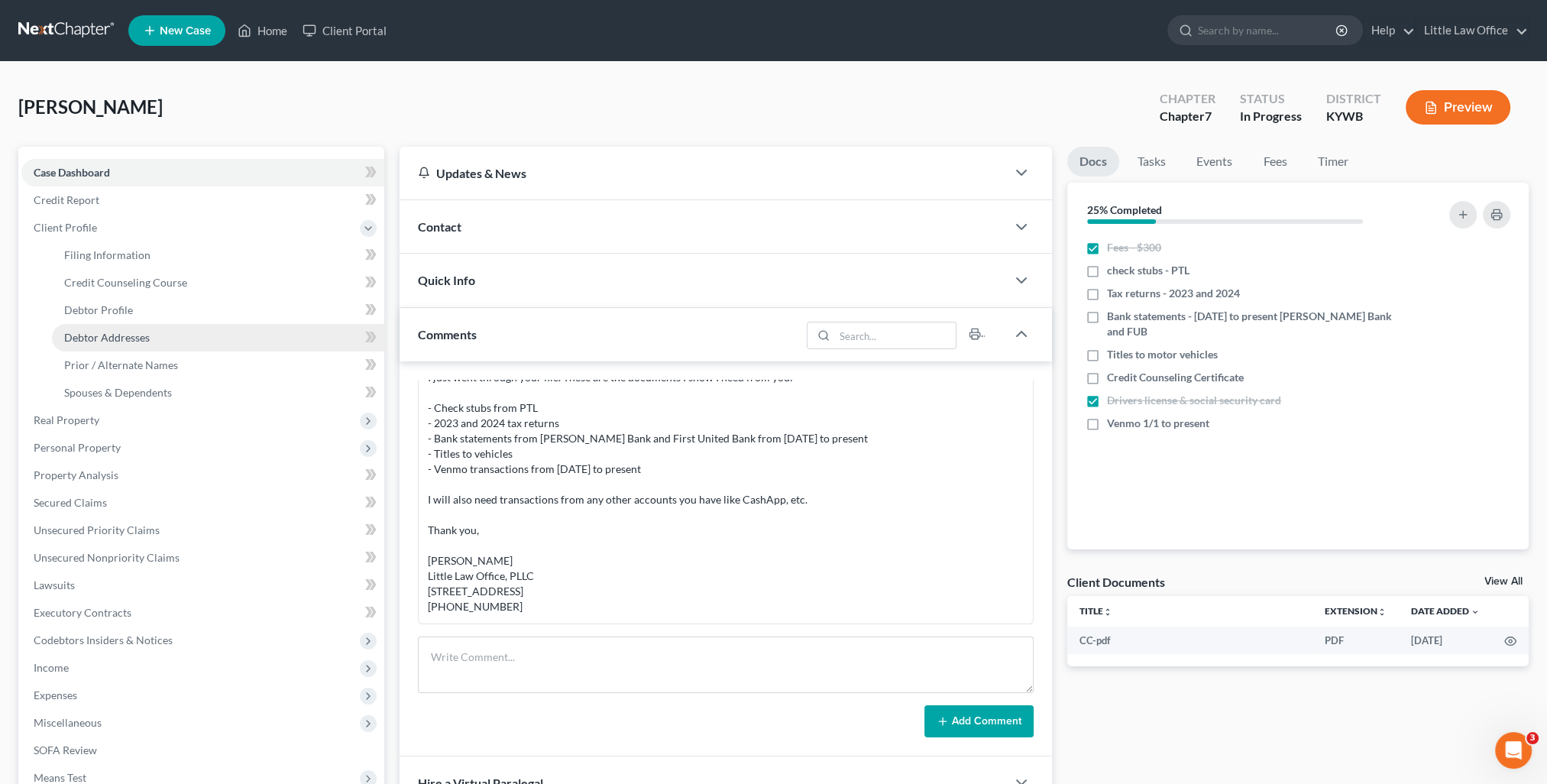
click at [102, 333] on span "Debtor Addresses" at bounding box center [107, 338] width 85 height 13
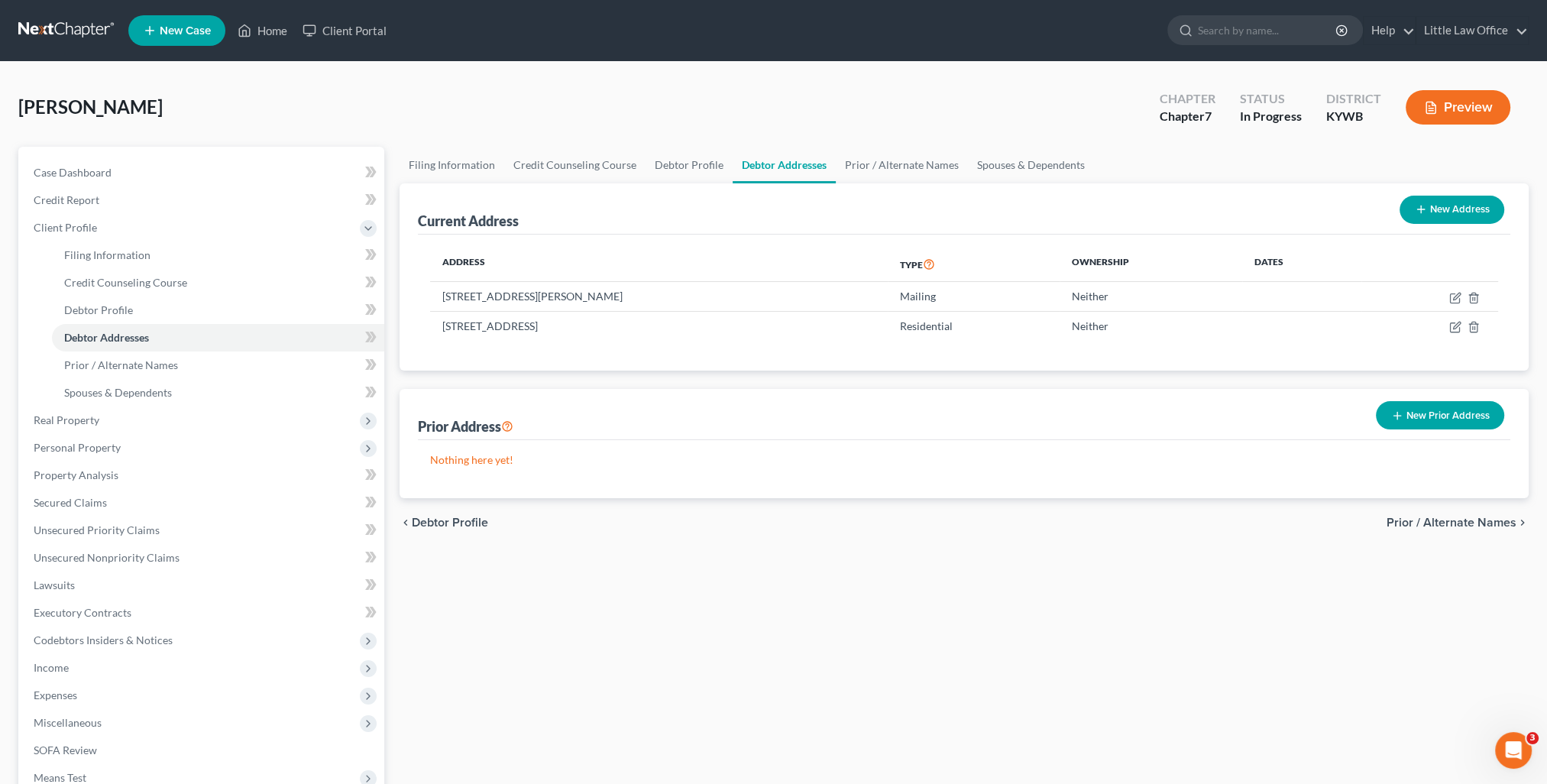
click at [1445, 208] on button "New Address" at bounding box center [1452, 210] width 105 height 29
select select "0"
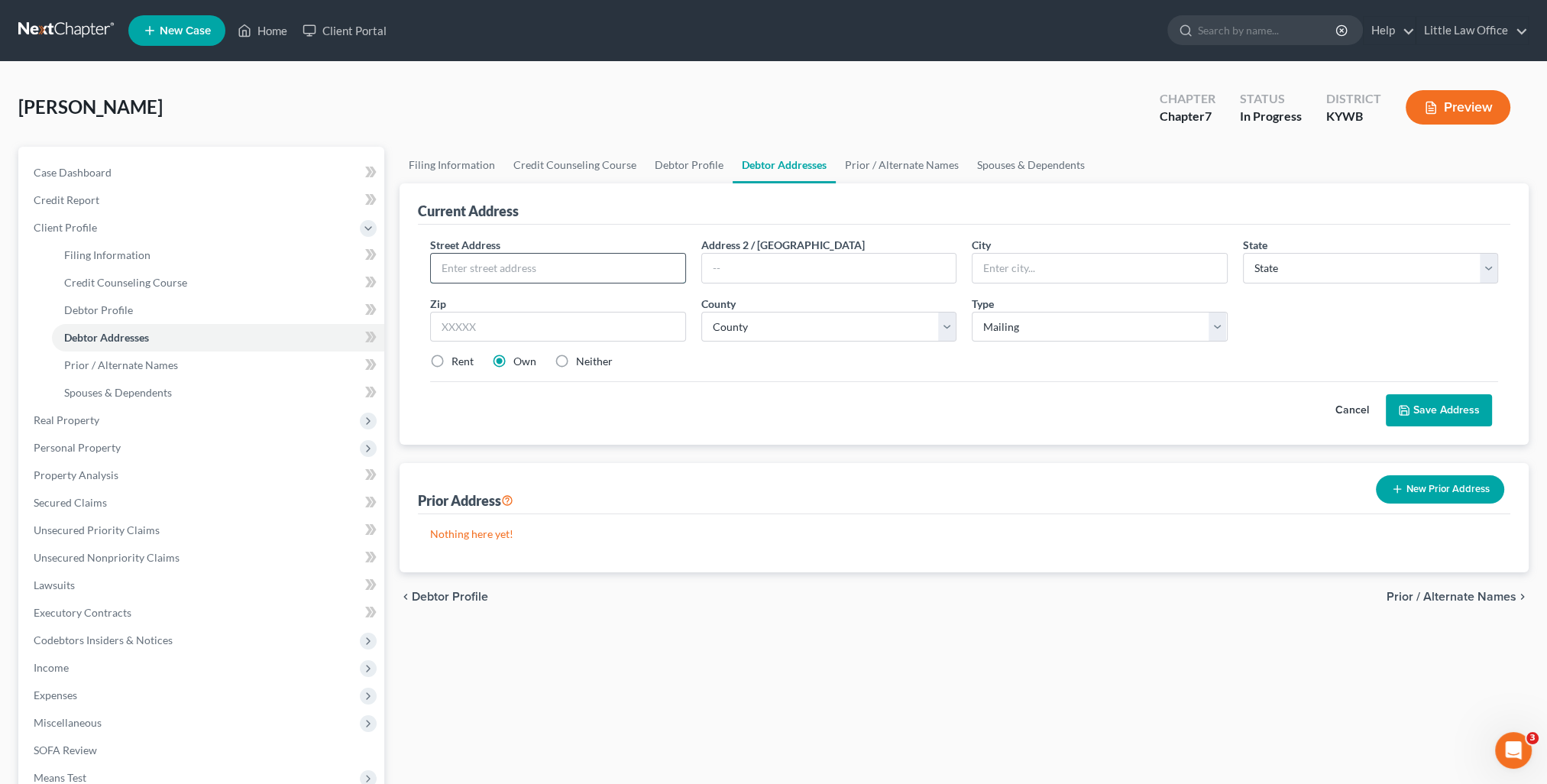
click at [488, 277] on input "text" at bounding box center [558, 268] width 254 height 29
type input "[STREET_ADDRESS]"
click at [510, 323] on input "text" at bounding box center [557, 326] width 255 height 30
type input "42325"
type input "[GEOGRAPHIC_DATA]"
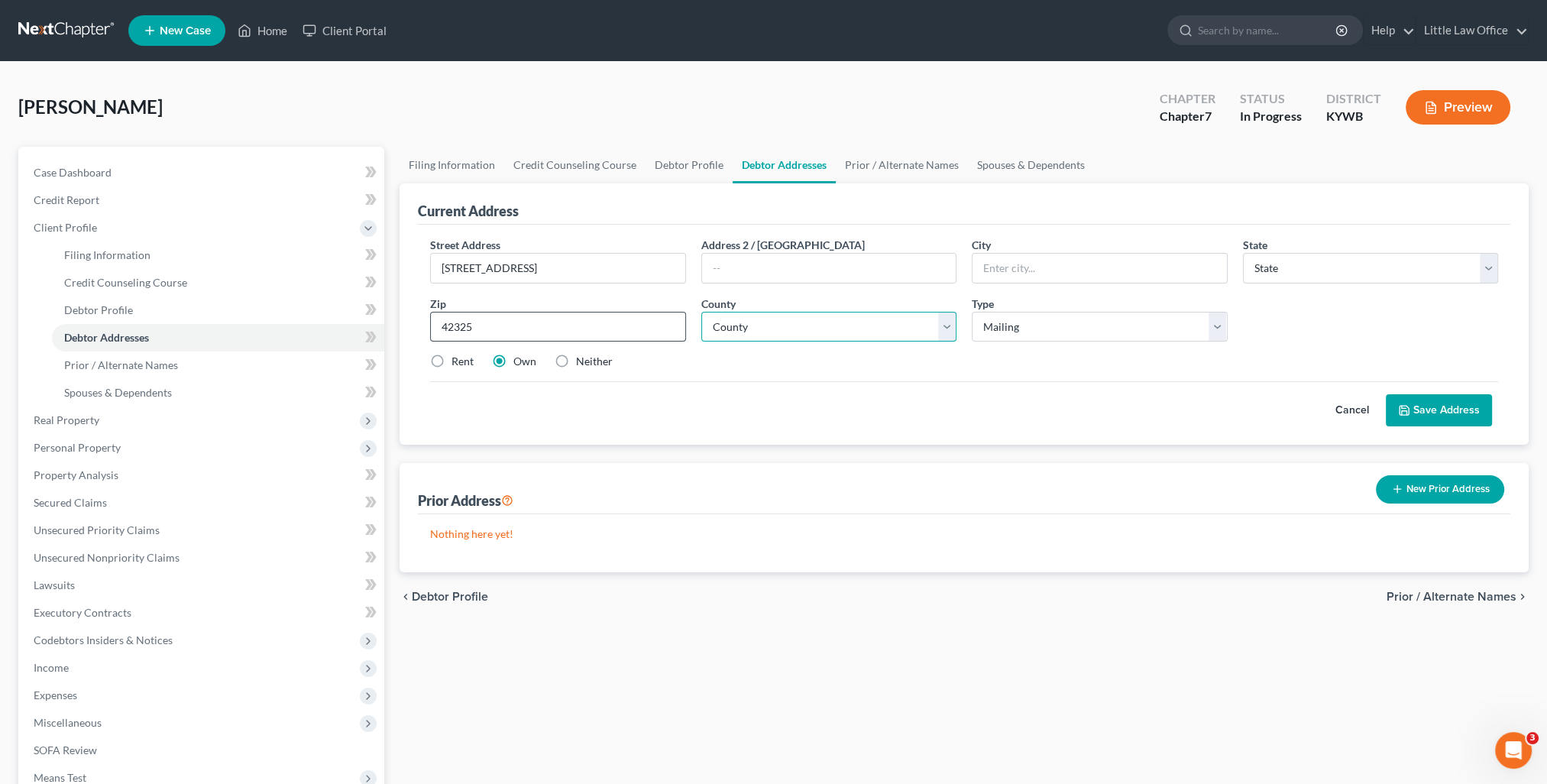
select select "18"
click at [783, 329] on select "County [GEOGRAPHIC_DATA] [GEOGRAPHIC_DATA] [GEOGRAPHIC_DATA] [GEOGRAPHIC_DATA] …" at bounding box center [828, 326] width 255 height 30
select select "88"
click at [701, 311] on select "County [GEOGRAPHIC_DATA] [GEOGRAPHIC_DATA] [GEOGRAPHIC_DATA] [GEOGRAPHIC_DATA] …" at bounding box center [828, 326] width 255 height 30
click at [493, 272] on input "[STREET_ADDRESS]" at bounding box center [558, 268] width 254 height 29
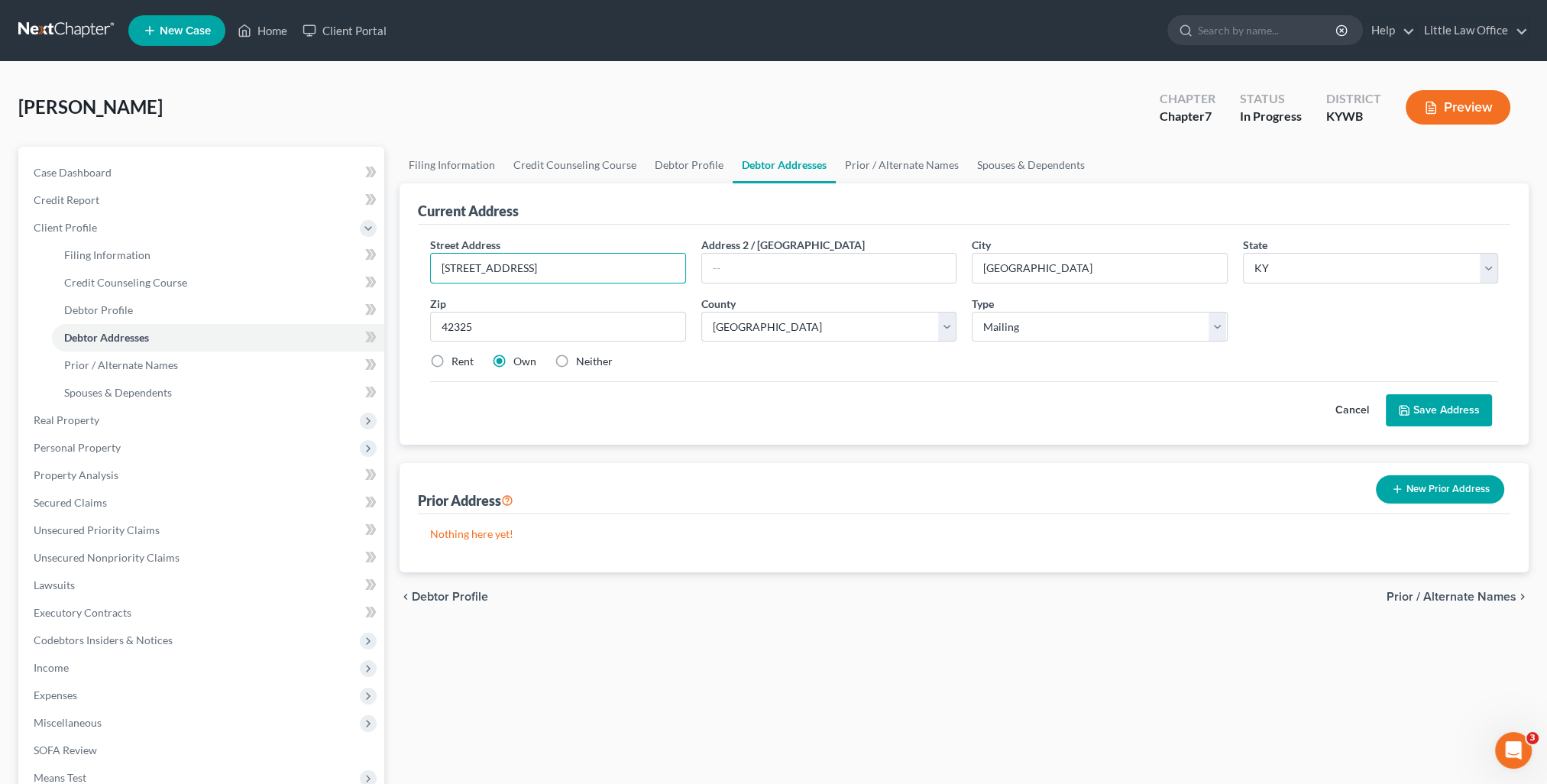
type input "[STREET_ADDRESS]"
click at [576, 362] on label "Neither" at bounding box center [594, 361] width 37 height 16
click at [583, 362] on input "Neither" at bounding box center [587, 359] width 10 height 10
radio input "true"
click at [1444, 421] on button "Save Address" at bounding box center [1440, 410] width 107 height 32
